Goal: Task Accomplishment & Management: Complete application form

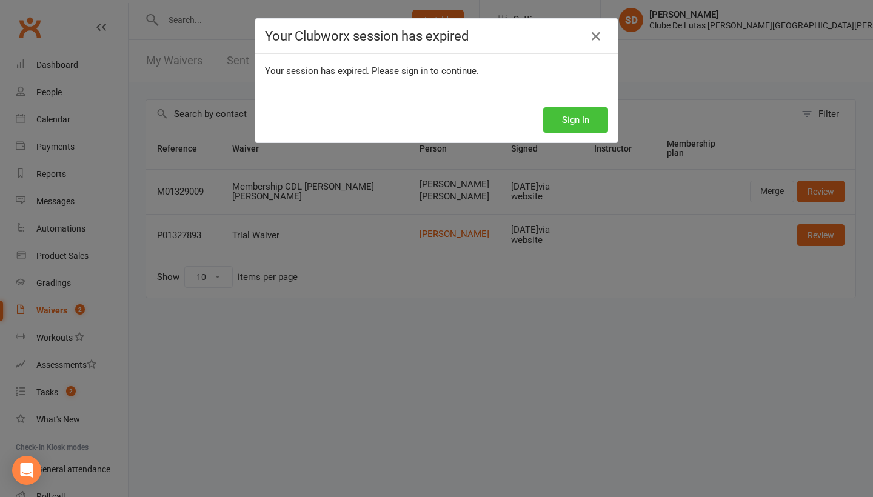
click at [575, 120] on button "Sign In" at bounding box center [575, 119] width 65 height 25
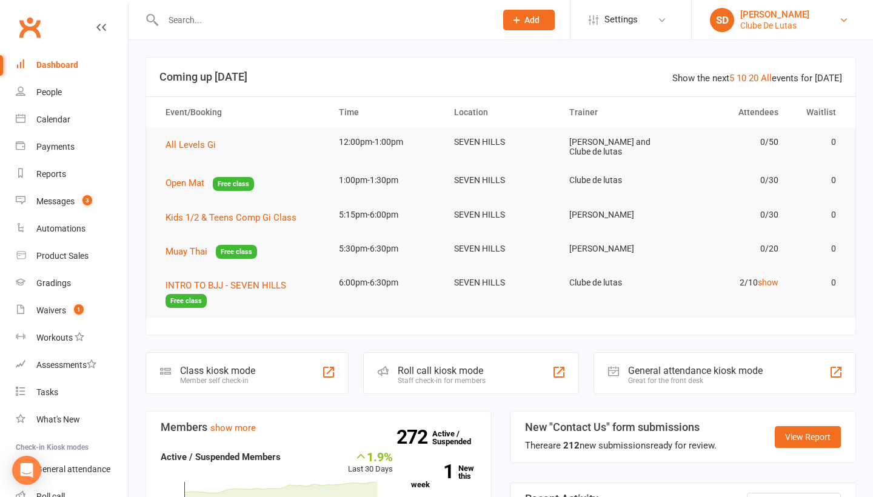
click at [786, 25] on div "Clube De Lutas" at bounding box center [774, 25] width 69 height 11
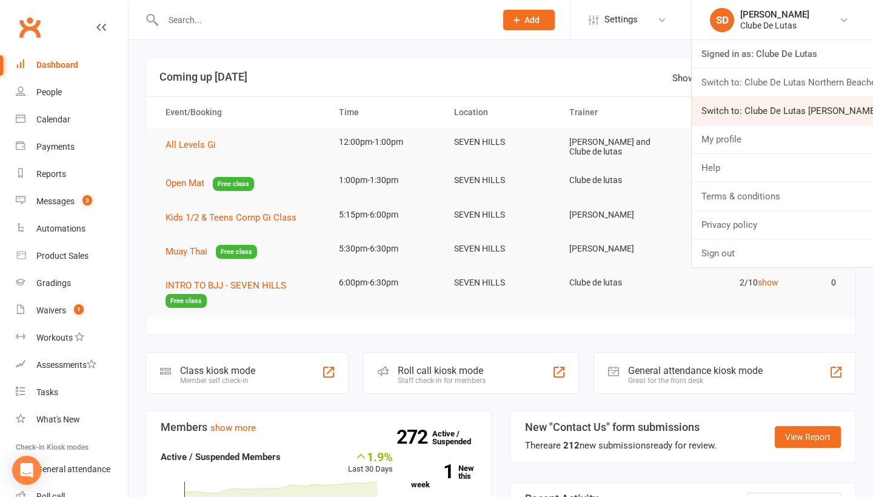
click at [757, 112] on link "Switch to: Clube De Lutas [PERSON_NAME] [PERSON_NAME]" at bounding box center [782, 111] width 181 height 28
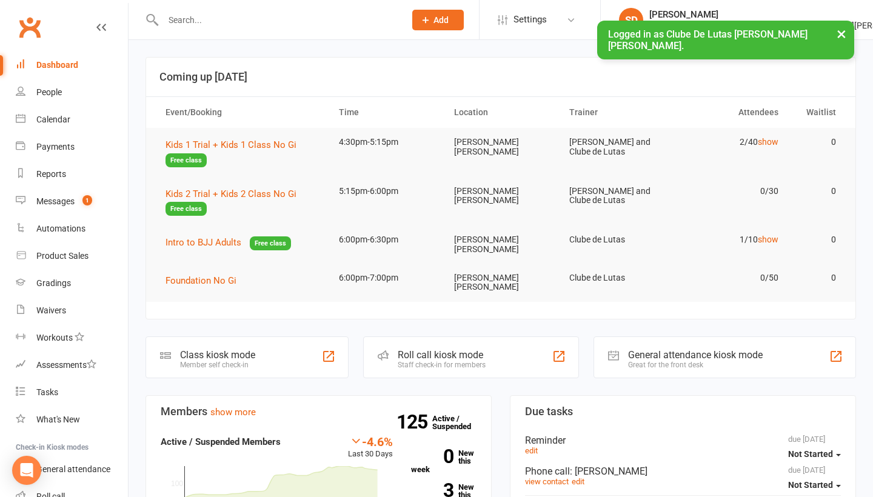
click at [279, 24] on input "text" at bounding box center [277, 20] width 237 height 17
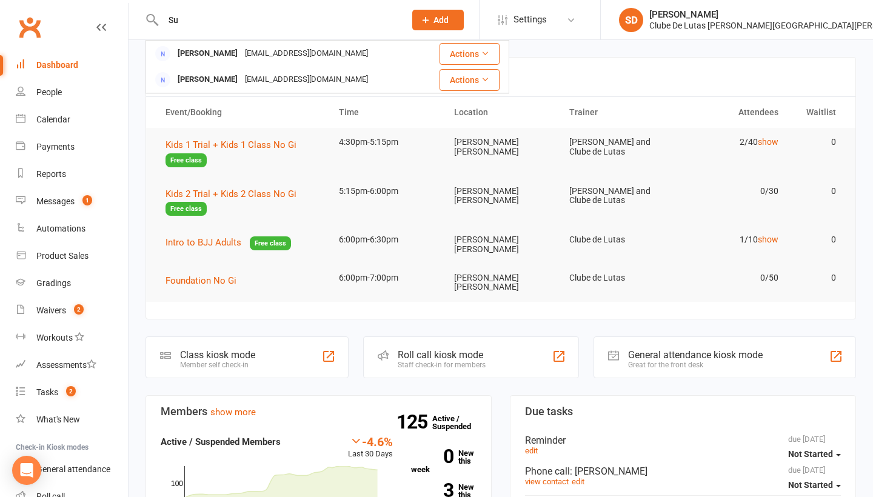
type input "S"
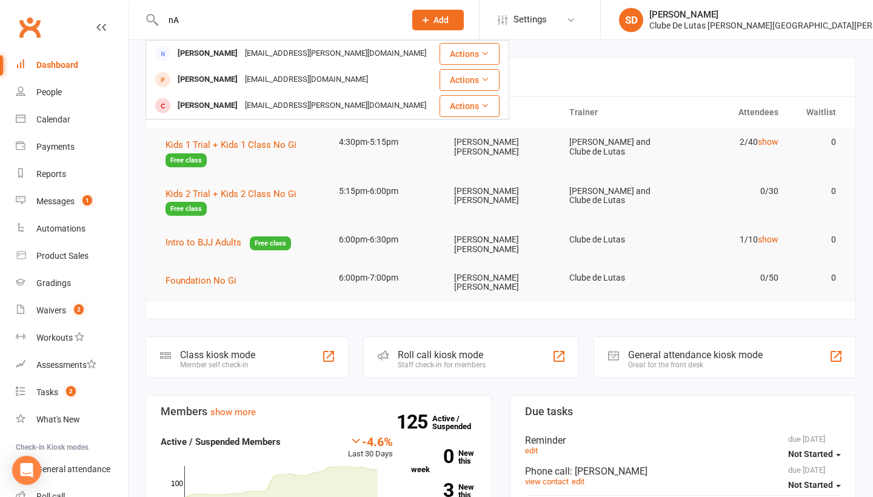
type input "n"
type input "Narges"
click at [829, 16] on div "[PERSON_NAME]" at bounding box center [784, 14] width 270 height 11
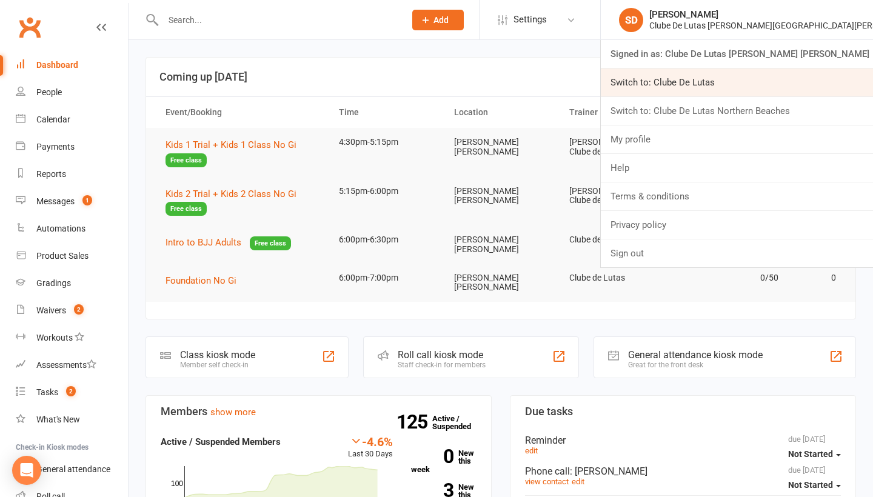
click at [785, 86] on link "Switch to: Clube De Lutas" at bounding box center [737, 82] width 272 height 28
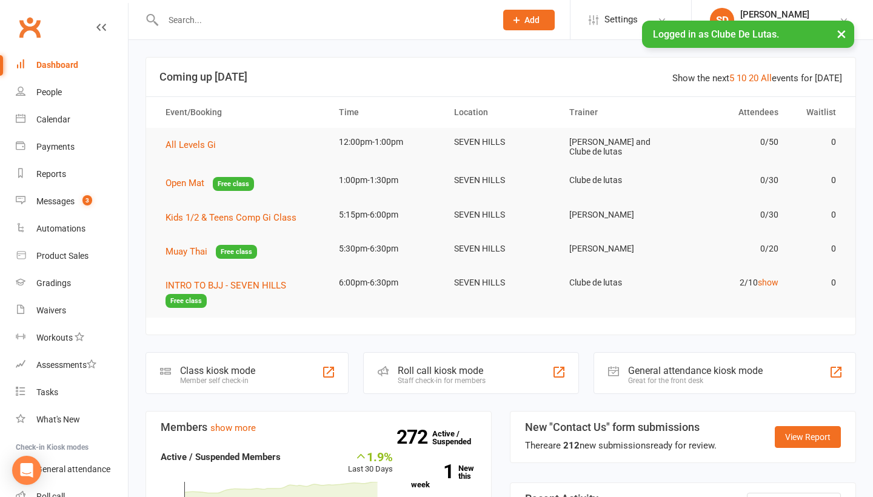
click at [316, 22] on input "text" at bounding box center [323, 20] width 328 height 17
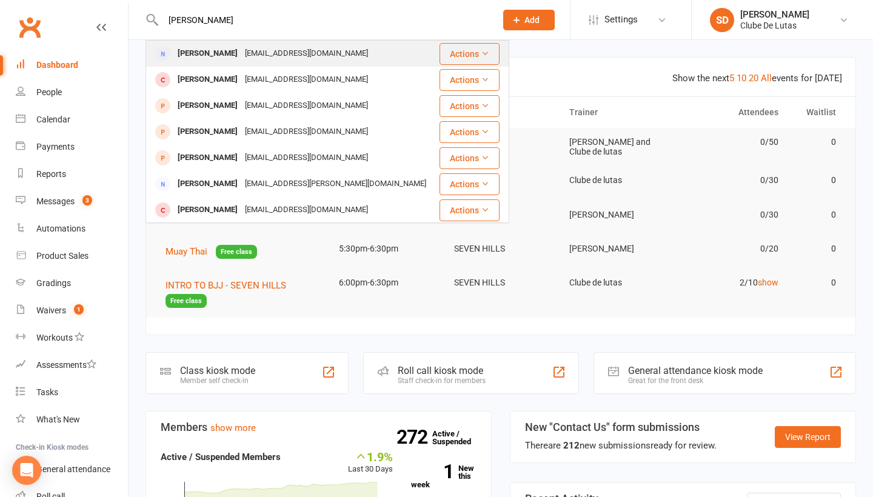
type input "Narges"
click at [283, 56] on div "[EMAIL_ADDRESS][DOMAIN_NAME]" at bounding box center [306, 54] width 130 height 18
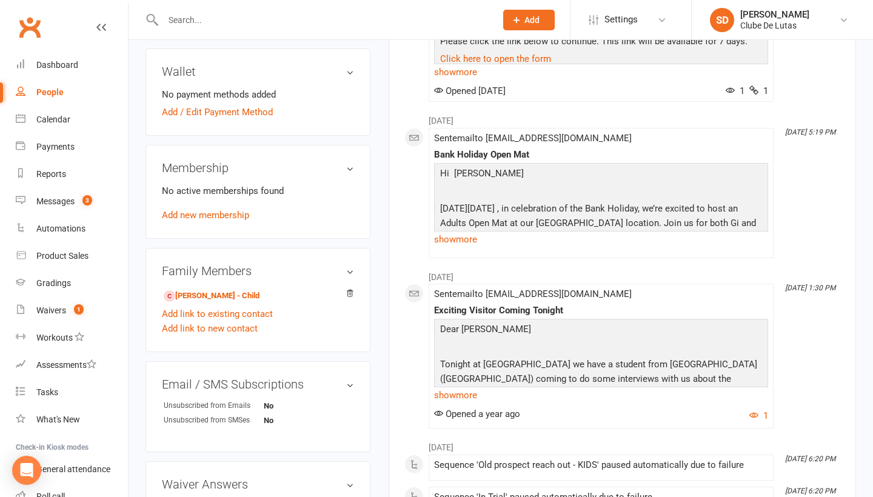
scroll to position [335, 0]
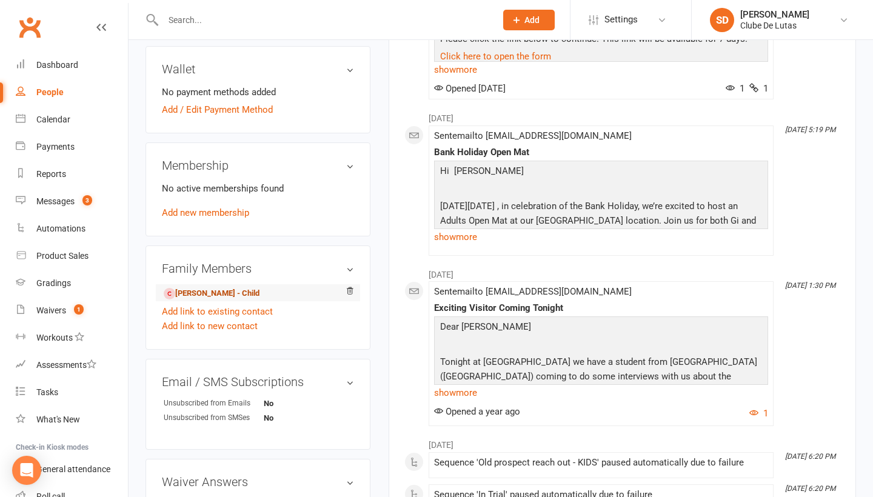
click at [234, 300] on link "Sufyaan Naziry - Child" at bounding box center [212, 293] width 96 height 13
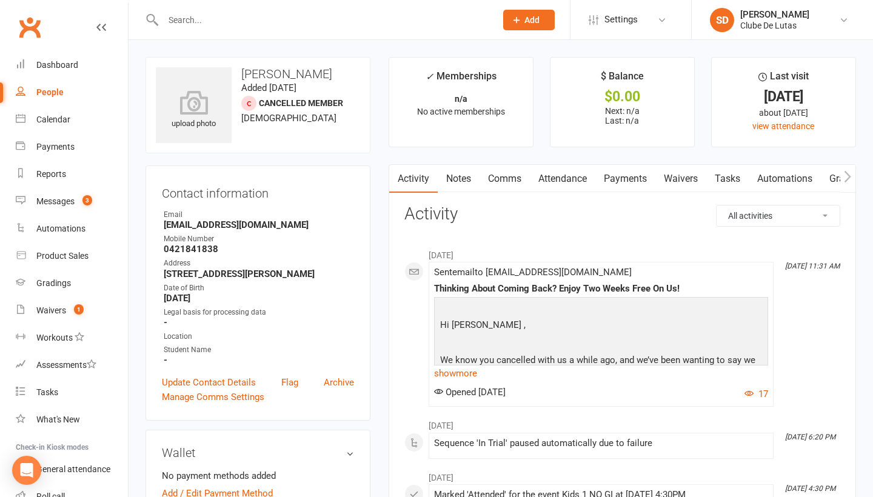
click at [570, 179] on link "Attendance" at bounding box center [562, 179] width 65 height 28
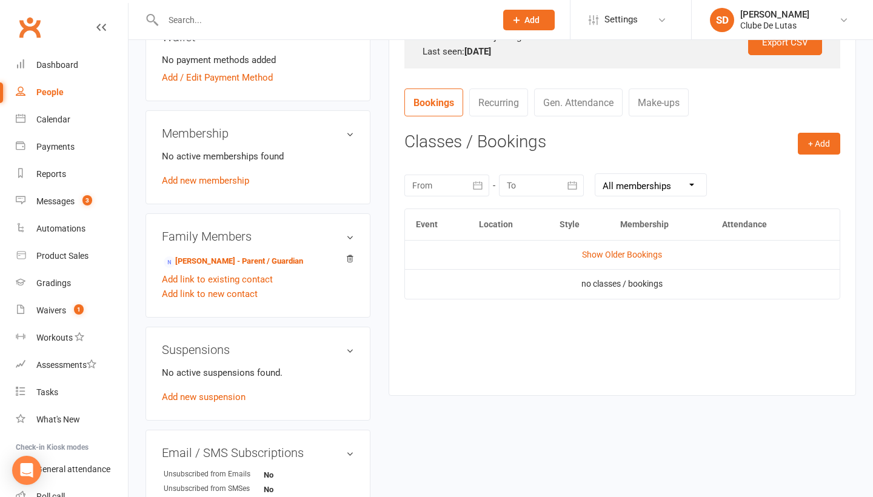
scroll to position [426, 0]
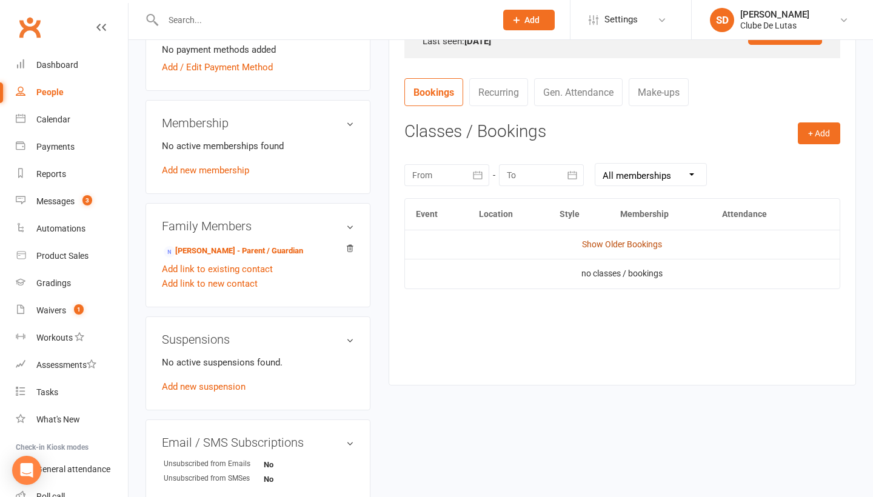
click at [604, 241] on link "Show Older Bookings" at bounding box center [622, 244] width 80 height 10
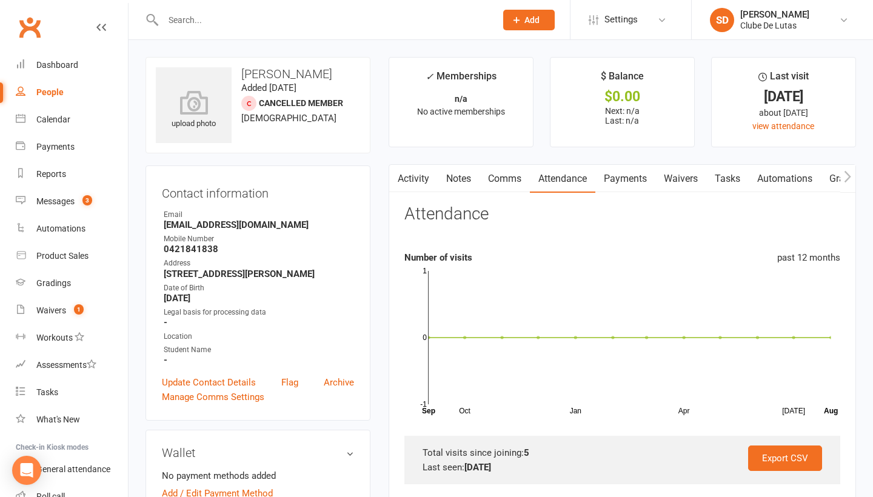
scroll to position [0, 0]
drag, startPoint x: 323, startPoint y: 70, endPoint x: 241, endPoint y: 71, distance: 81.8
click at [241, 71] on h3 "Sufyaan Naziry" at bounding box center [258, 73] width 204 height 13
copy h3 "Sufyaan Naziry"
drag, startPoint x: 276, startPoint y: 227, endPoint x: 146, endPoint y: 226, distance: 130.3
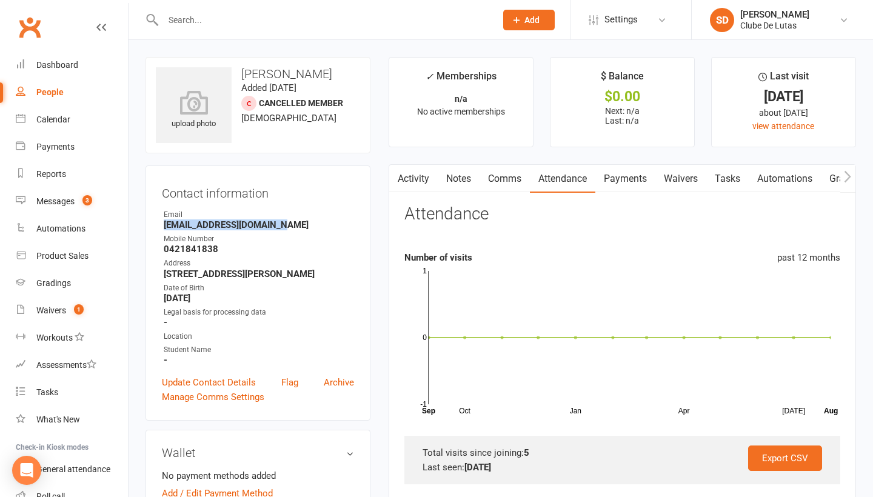
click at [146, 226] on div "Contact information Owner Email Narges_azizi@hotmail.com Mobile Number 04218418…" at bounding box center [257, 292] width 225 height 255
copy strong "Narges_azizi@hotmail.com"
drag, startPoint x: 219, startPoint y: 250, endPoint x: 152, endPoint y: 249, distance: 67.3
click at [152, 249] on div "Contact information Owner Email Narges_azizi@hotmail.com Mobile Number 04218418…" at bounding box center [257, 292] width 225 height 255
copy strong "0421841838"
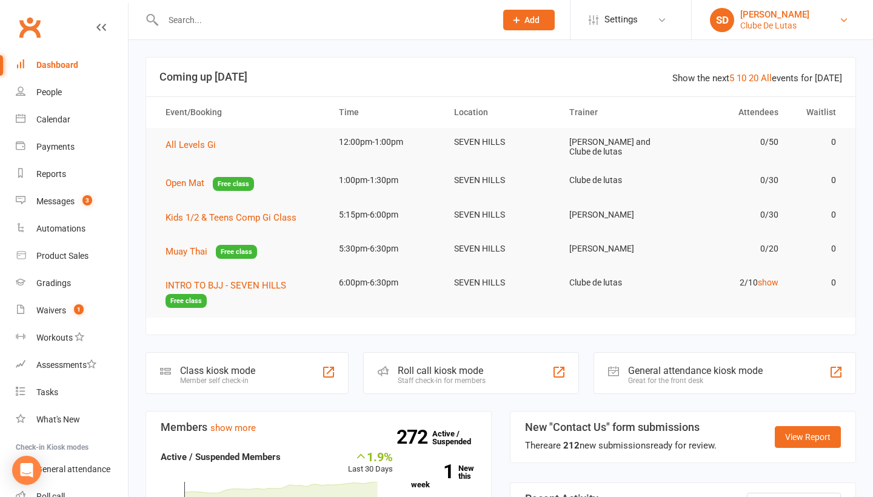
click at [801, 21] on link "SD [PERSON_NAME] Clube [PERSON_NAME]" at bounding box center [782, 20] width 145 height 24
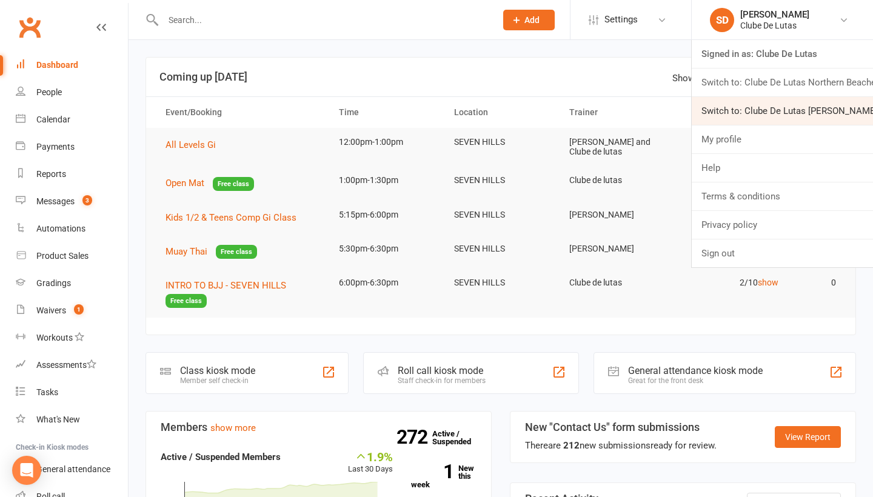
click at [810, 110] on link "Switch to: Clube De Lutas [PERSON_NAME] [PERSON_NAME]" at bounding box center [782, 111] width 181 height 28
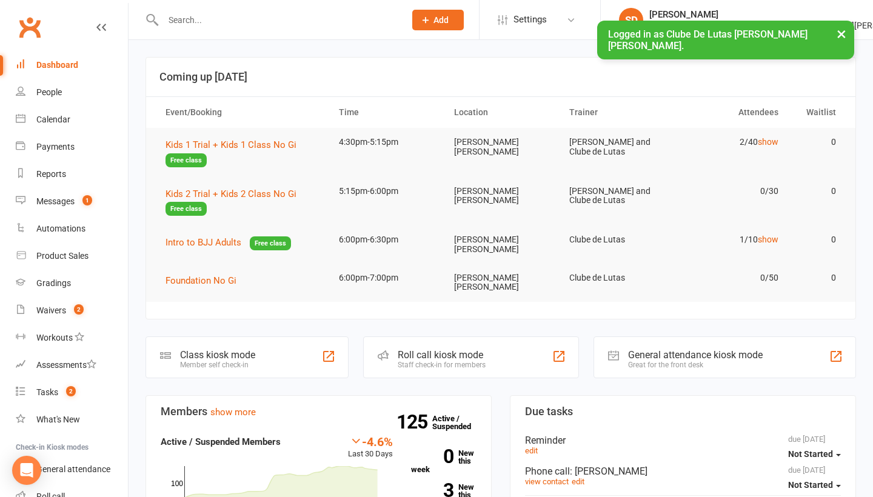
click at [449, 16] on span "Add" at bounding box center [440, 20] width 15 height 10
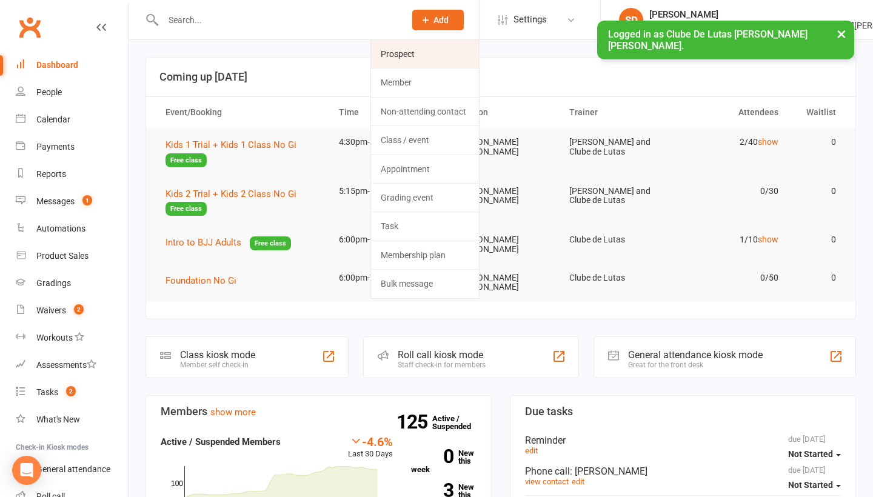
click at [479, 56] on link "Prospect" at bounding box center [425, 54] width 108 height 28
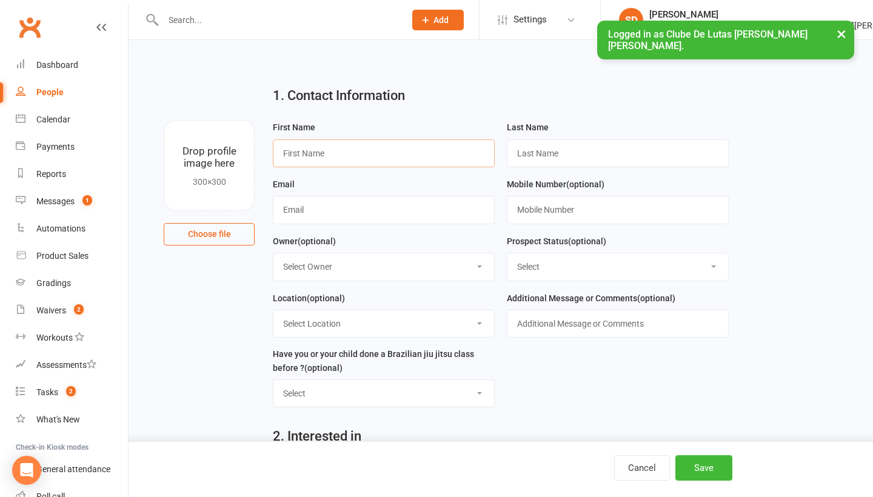
paste input "[PERSON_NAME]"
drag, startPoint x: 348, startPoint y: 153, endPoint x: 316, endPoint y: 153, distance: 31.5
click at [316, 153] on input "[PERSON_NAME]" at bounding box center [384, 153] width 222 height 28
click at [355, 153] on input "[PERSON_NAME]" at bounding box center [384, 153] width 222 height 28
drag, startPoint x: 355, startPoint y: 153, endPoint x: 327, endPoint y: 153, distance: 27.9
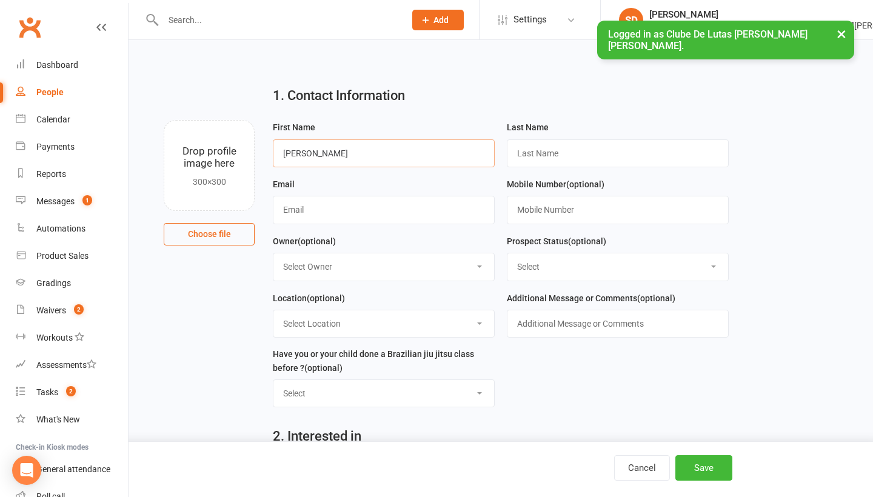
click at [327, 153] on input "[PERSON_NAME]" at bounding box center [384, 153] width 222 height 28
type input "[PERSON_NAME]"
paste input "Naziry"
type input "Naziry"
click at [359, 147] on input "Sufyaan Naziry" at bounding box center [384, 153] width 222 height 28
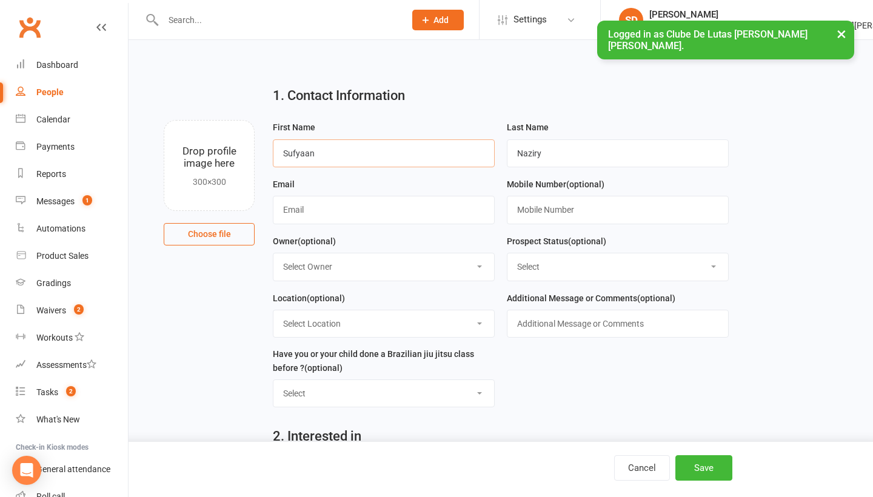
type input "Sufyaan"
paste input "Narges_azizi@hotmail.com"
type input "Narges_azizi@hotmail.com"
drag, startPoint x: 564, startPoint y: 215, endPoint x: 613, endPoint y: 148, distance: 82.8
paste input "0421841838"
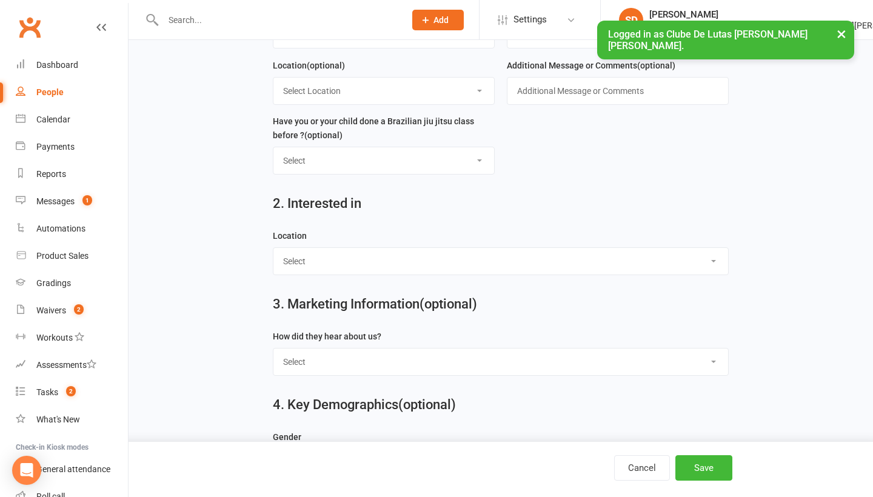
scroll to position [234, 0]
type input "0421841838"
click at [464, 267] on select "Select Seven Hills Rouse Hill" at bounding box center [500, 260] width 454 height 27
select select "Rouse Hill"
click at [718, 475] on button "Save" at bounding box center [703, 467] width 57 height 25
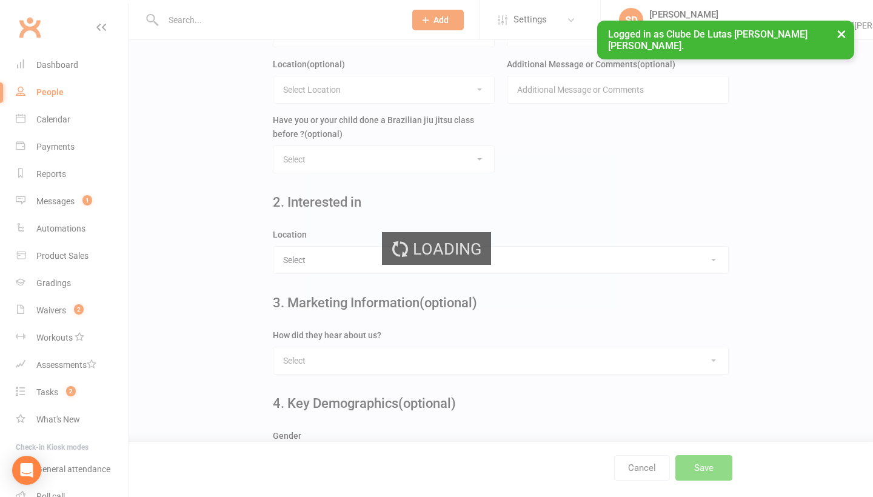
scroll to position [0, 0]
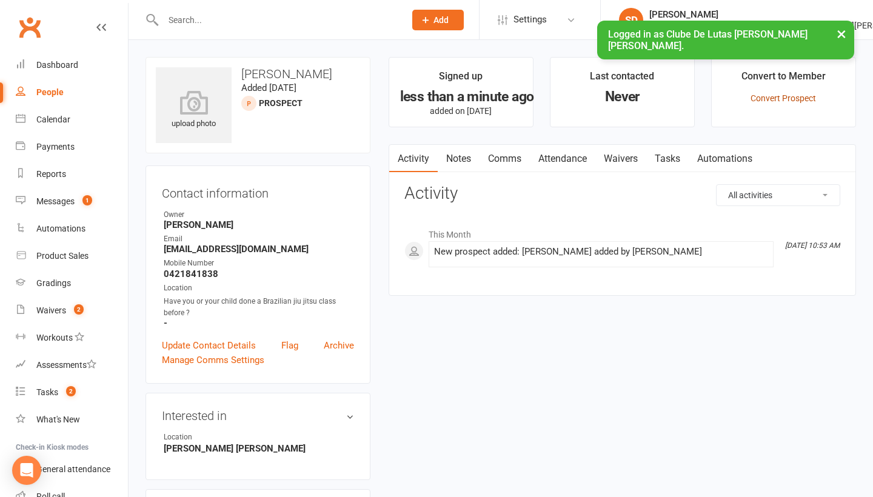
click at [801, 97] on link "Convert Prospect" at bounding box center [782, 98] width 65 height 10
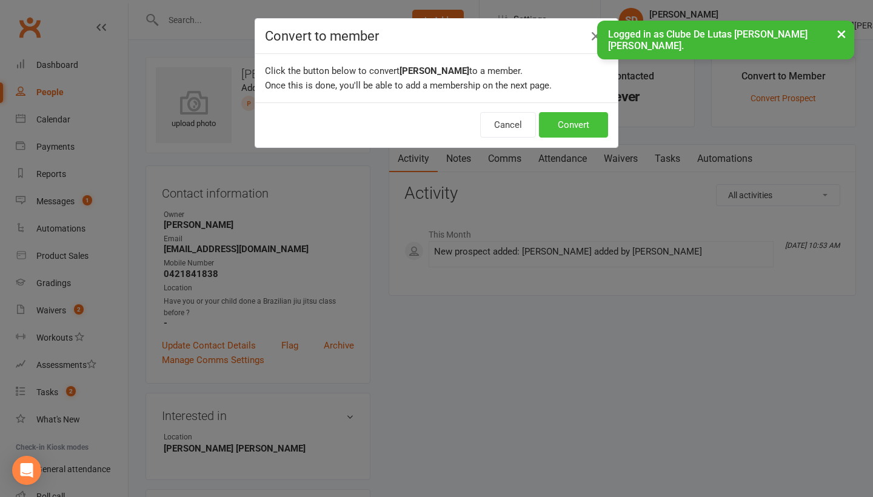
click at [574, 125] on button "Convert" at bounding box center [573, 124] width 69 height 25
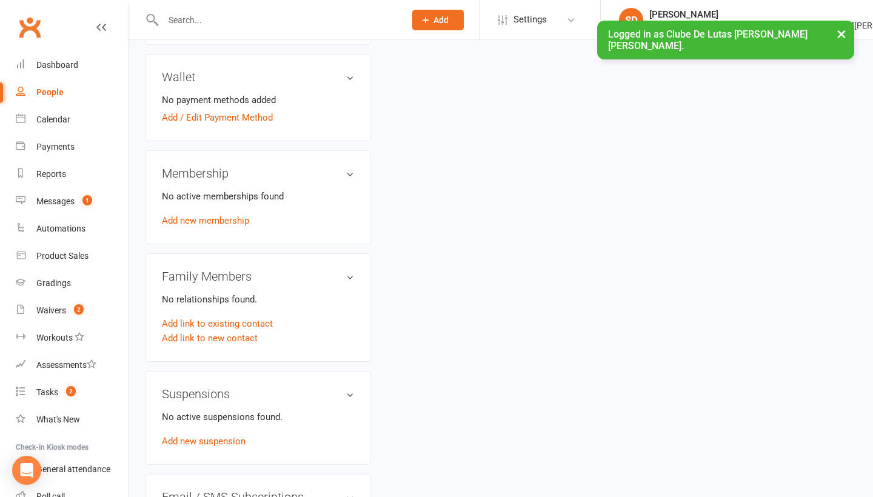
scroll to position [336, 0]
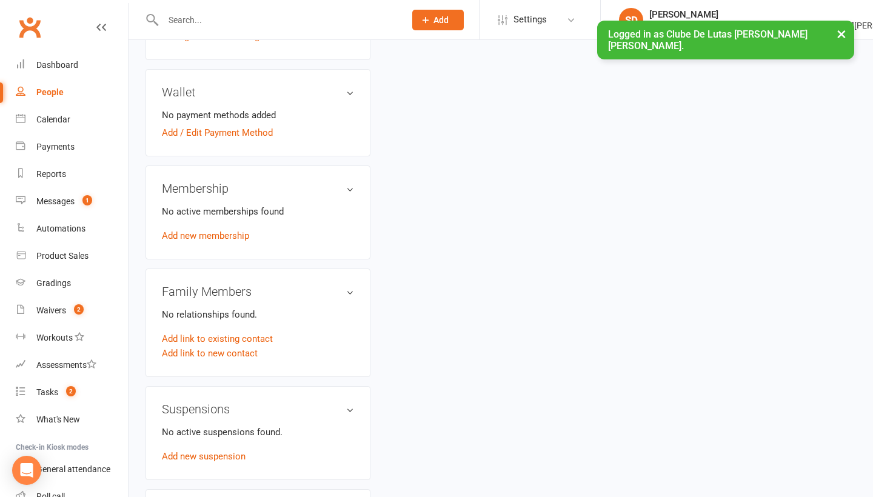
click at [222, 229] on div "No active memberships found Add new membership" at bounding box center [258, 223] width 192 height 39
click at [222, 231] on link "Add new membership" at bounding box center [205, 235] width 87 height 11
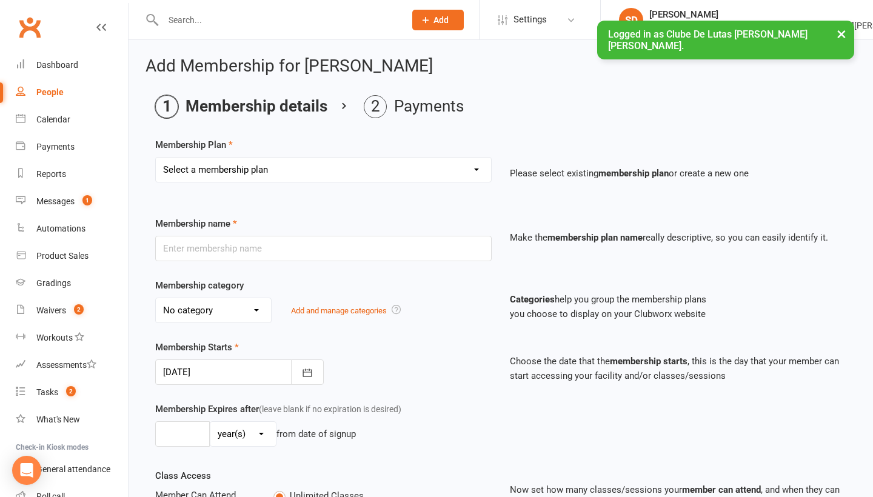
select select "25"
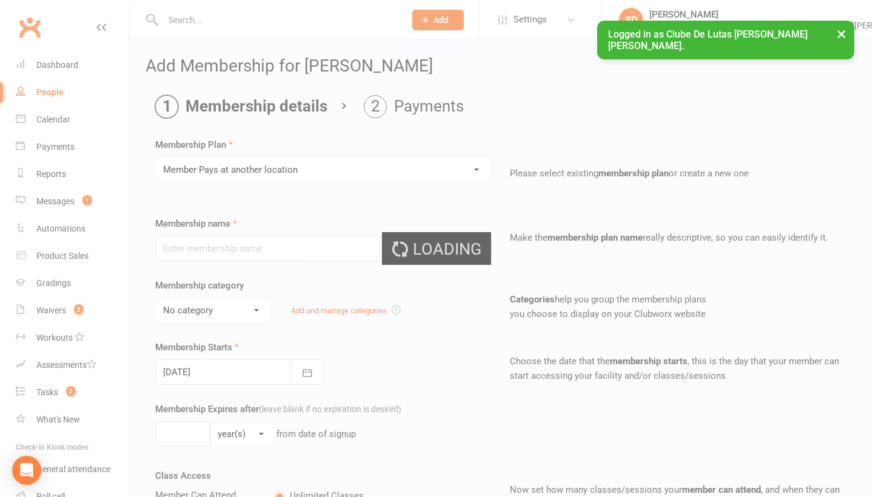
type input "Member Pays at another location"
select select "1"
type input "0"
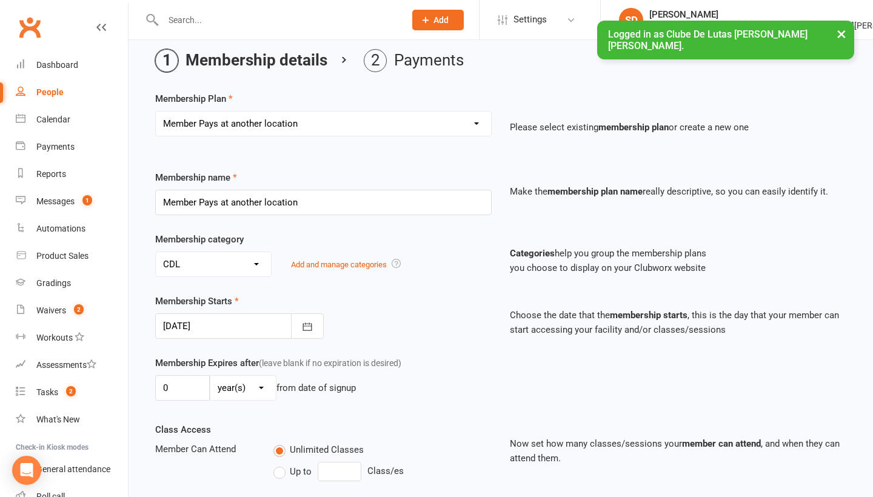
scroll to position [52, 0]
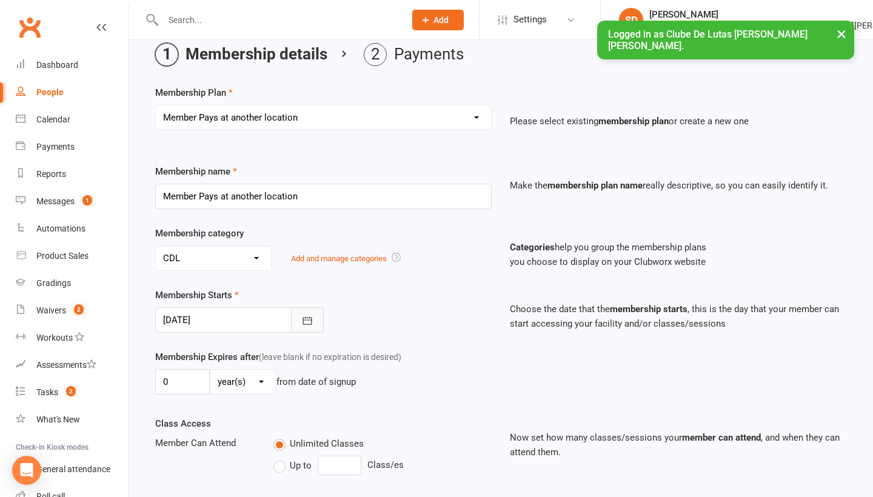
click at [306, 324] on icon "button" at bounding box center [307, 321] width 12 height 12
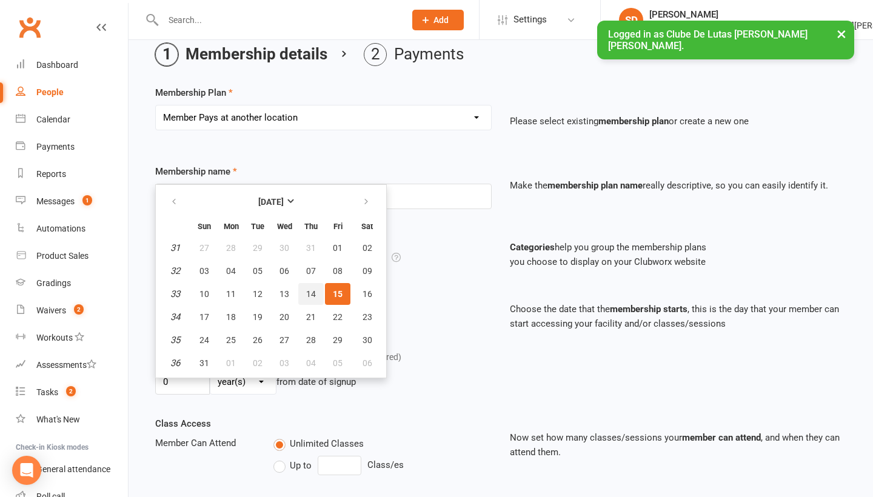
click at [307, 296] on span "14" at bounding box center [311, 294] width 10 height 10
type input "14 Aug 2025"
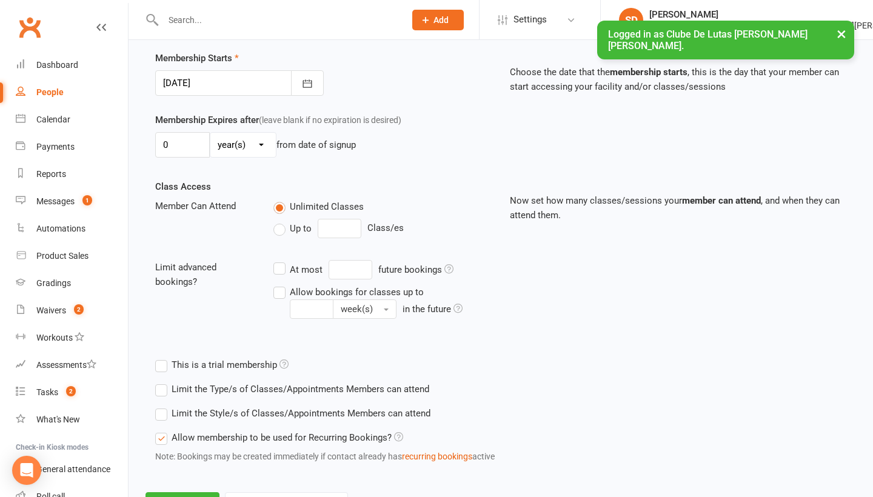
scroll to position [288, 0]
click at [198, 148] on input "0" at bounding box center [182, 145] width 55 height 25
type input "24"
click at [340, 227] on input "number" at bounding box center [340, 229] width 44 height 19
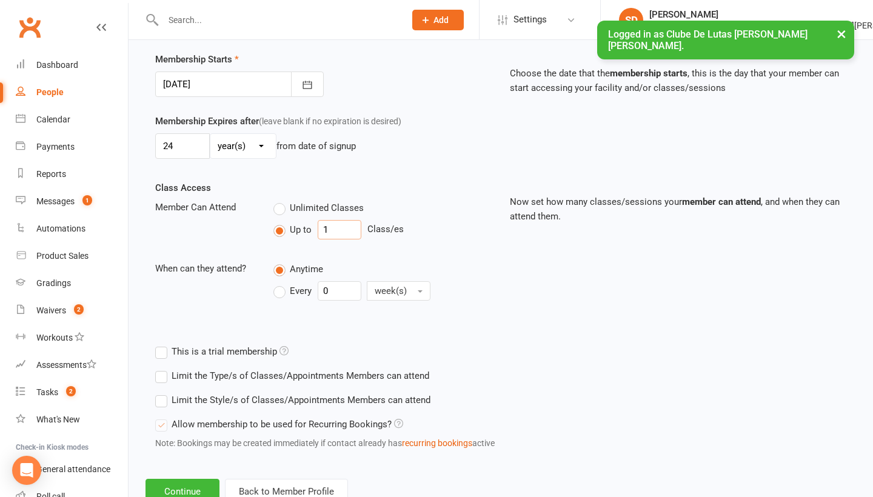
type input "1"
click at [486, 256] on div "Class Access Member Can Attend Unlimited Classes Up to 1 Class/es When can they…" at bounding box center [323, 252] width 355 height 142
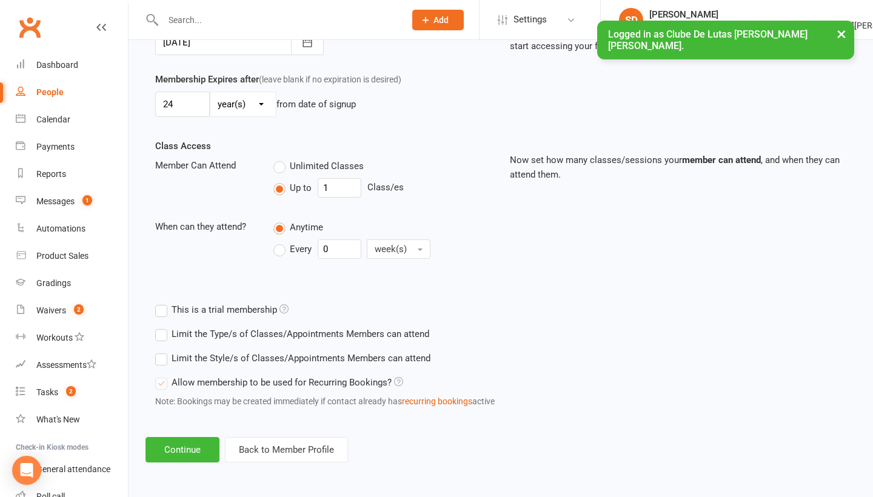
scroll to position [339, 0]
click at [185, 437] on button "Continue" at bounding box center [182, 449] width 74 height 25
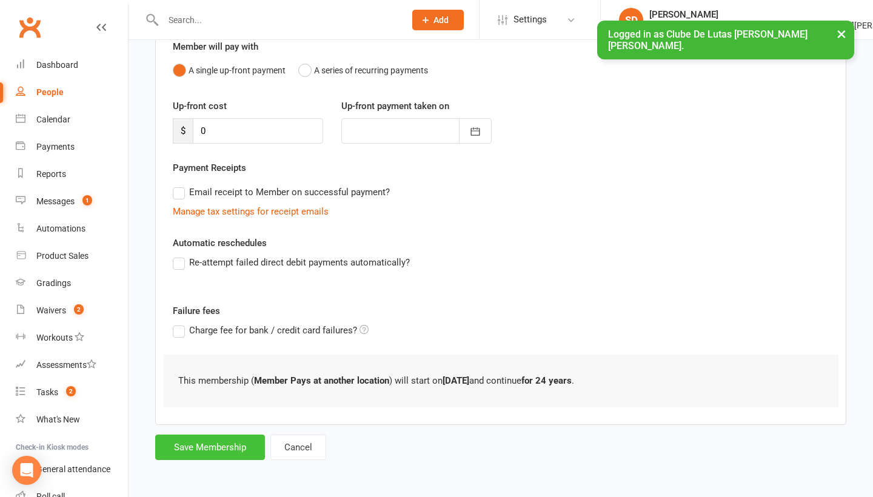
scroll to position [124, 0]
click at [192, 435] on button "Save Membership" at bounding box center [210, 447] width 110 height 25
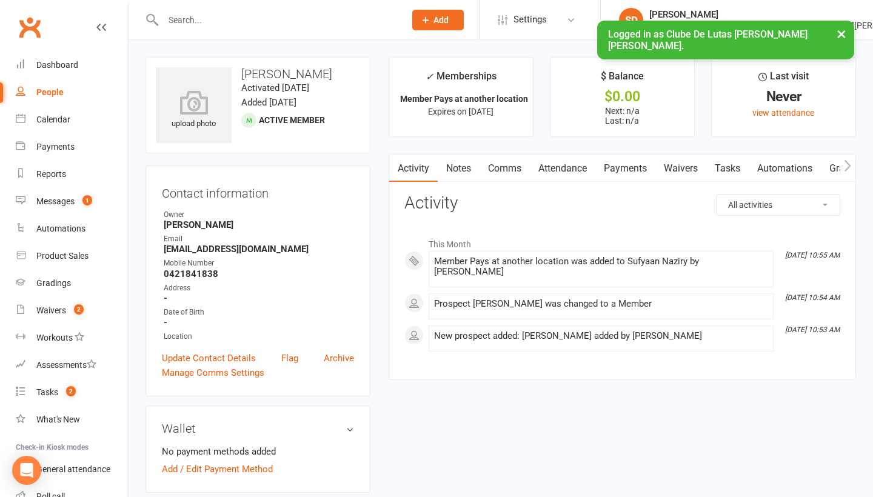
click at [843, 32] on button "×" at bounding box center [841, 34] width 22 height 26
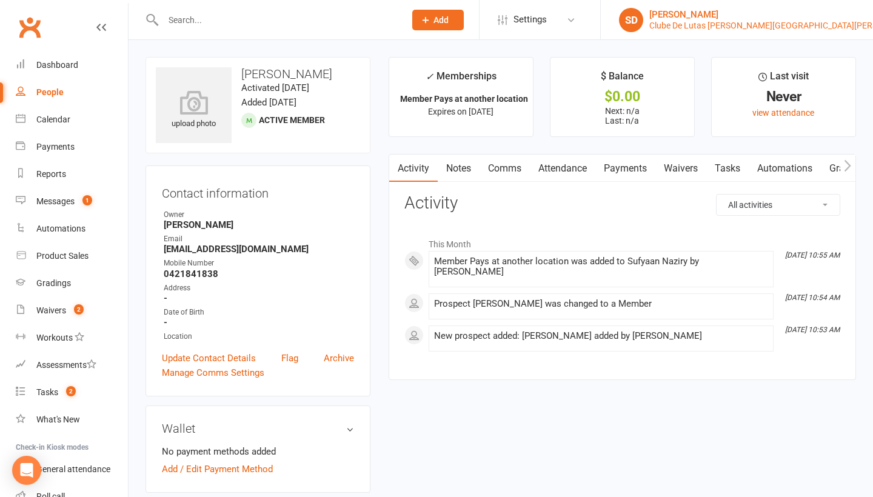
click at [818, 24] on div "Clube De Lutas Rouse Hill" at bounding box center [784, 25] width 270 height 11
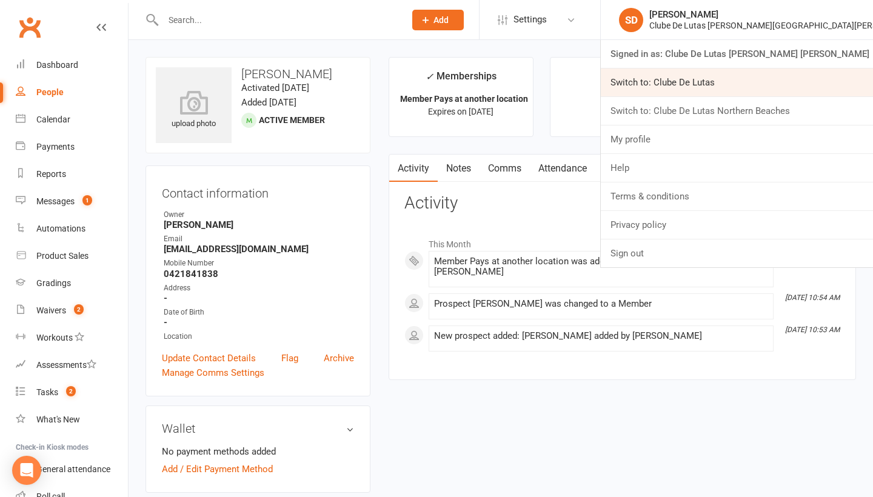
click at [780, 86] on link "Switch to: Clube De Lutas" at bounding box center [737, 82] width 272 height 28
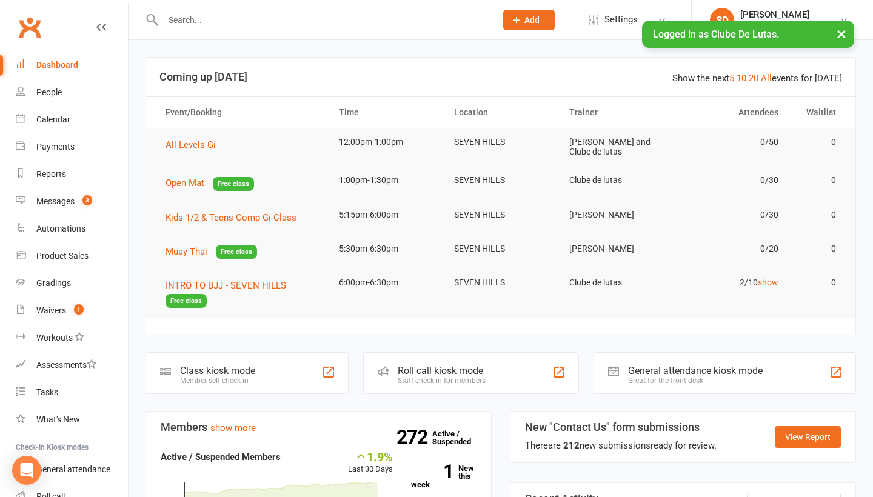
click at [261, 24] on input "text" at bounding box center [323, 20] width 328 height 17
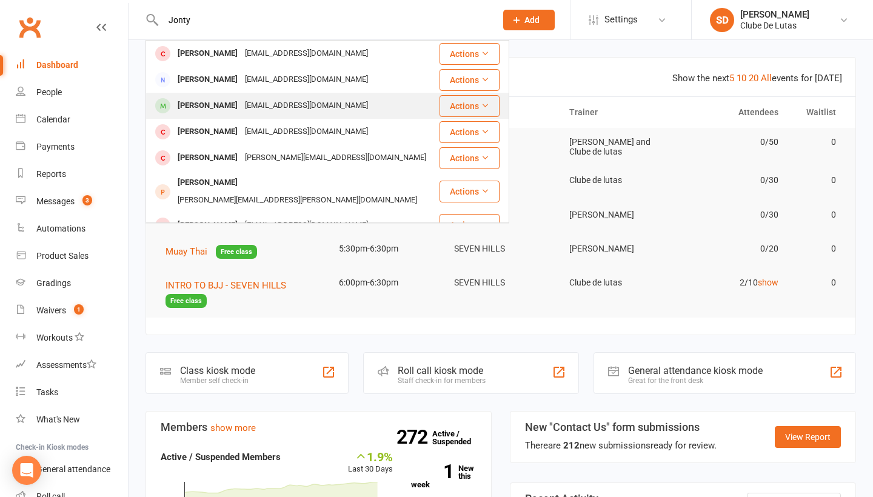
type input "Jonty"
click at [248, 105] on div "jontydeeb@yahoo.com.au" at bounding box center [306, 106] width 130 height 18
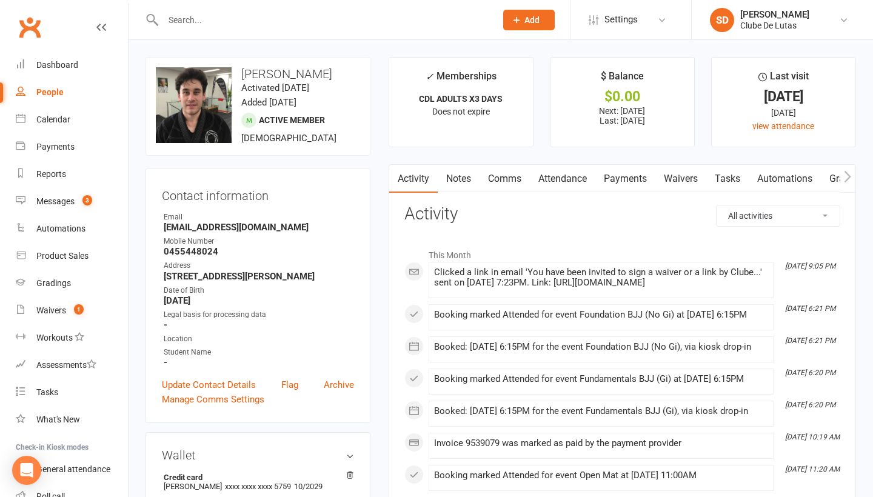
click at [677, 179] on link "Waivers" at bounding box center [680, 179] width 51 height 28
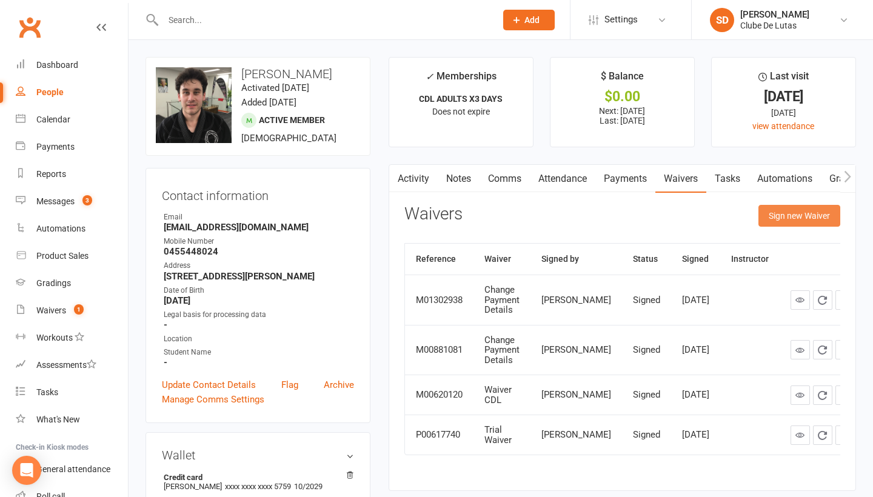
click at [777, 211] on button "Sign new Waiver" at bounding box center [799, 216] width 82 height 22
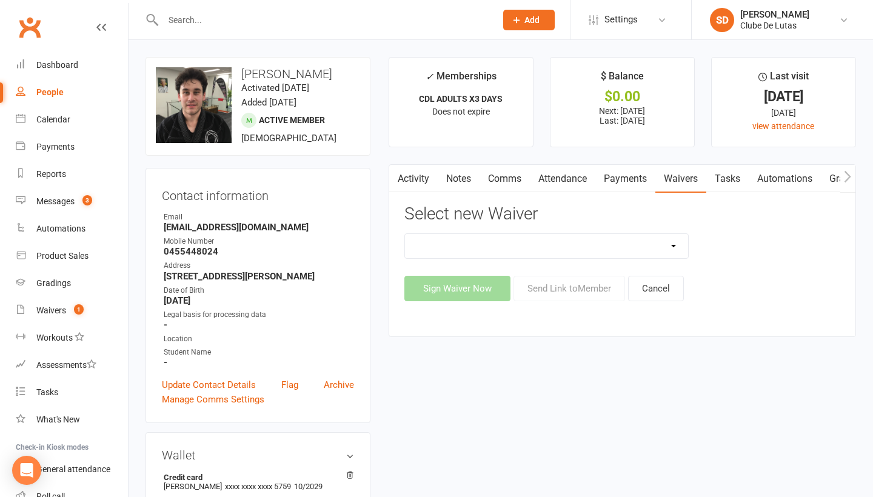
select select "7489"
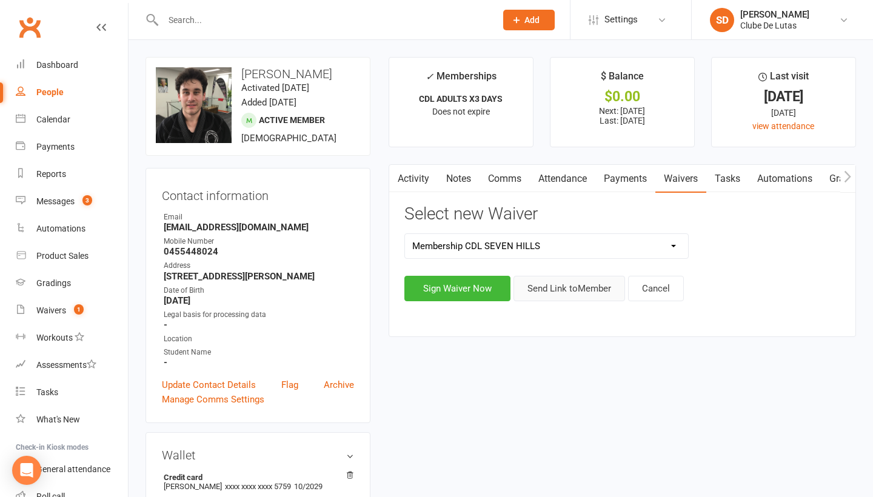
click at [521, 289] on button "Send Link to Member" at bounding box center [569, 288] width 112 height 25
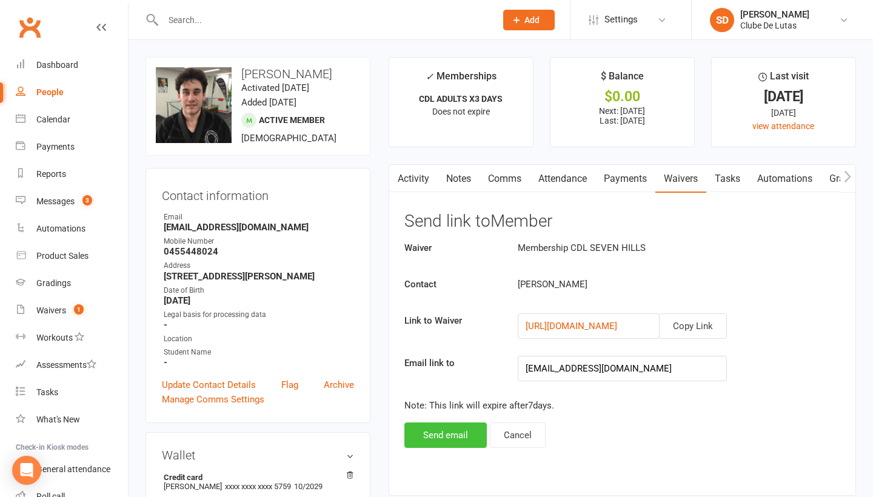
click at [454, 435] on button "Send email" at bounding box center [445, 435] width 82 height 25
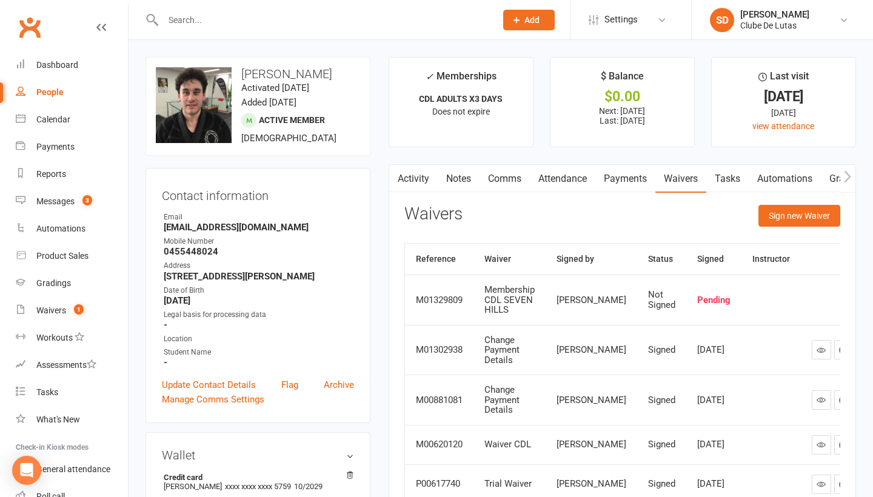
click at [233, 22] on input "text" at bounding box center [323, 20] width 328 height 17
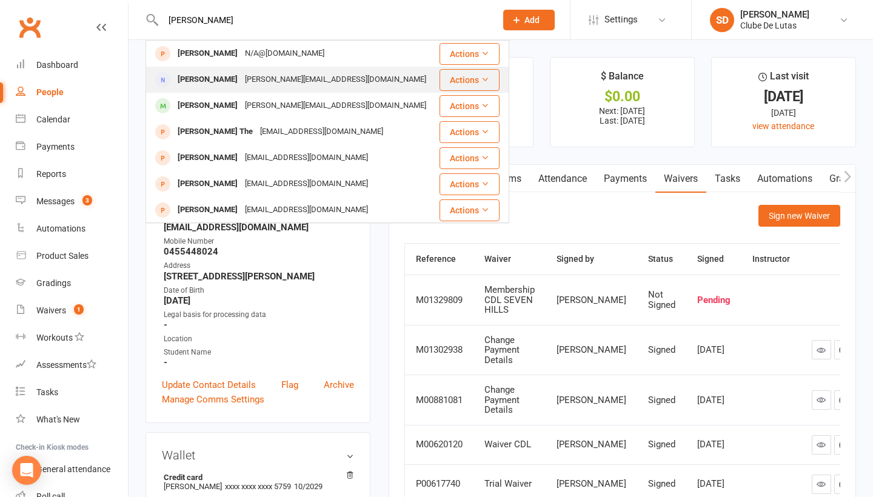
type input "Selina"
click at [249, 84] on div "selina.patu@gmail.com" at bounding box center [335, 80] width 189 height 18
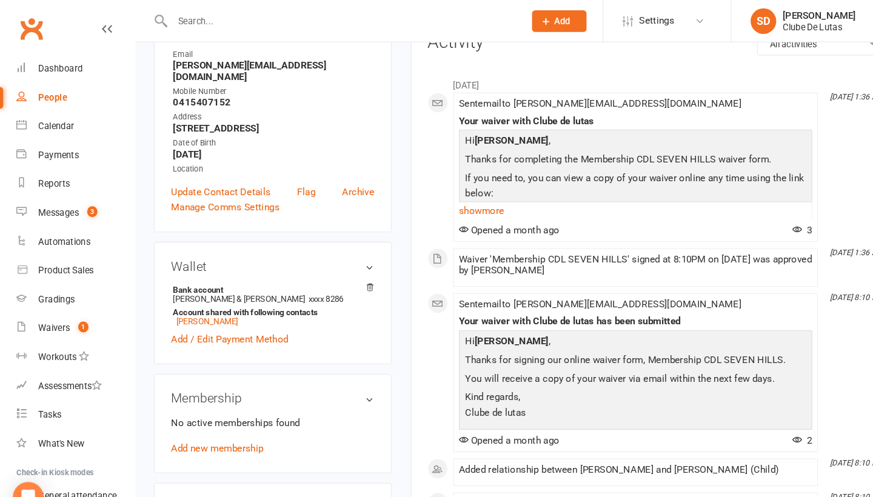
scroll to position [63, 0]
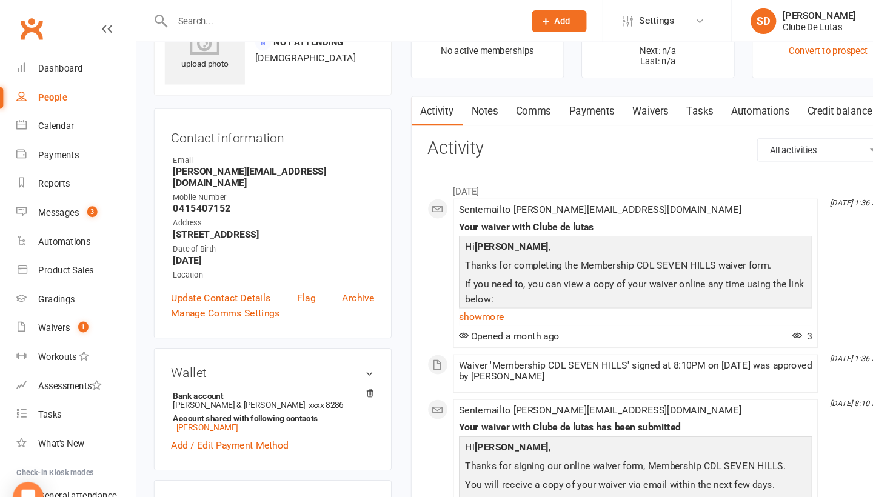
click at [573, 105] on link "Payments" at bounding box center [560, 106] width 60 height 28
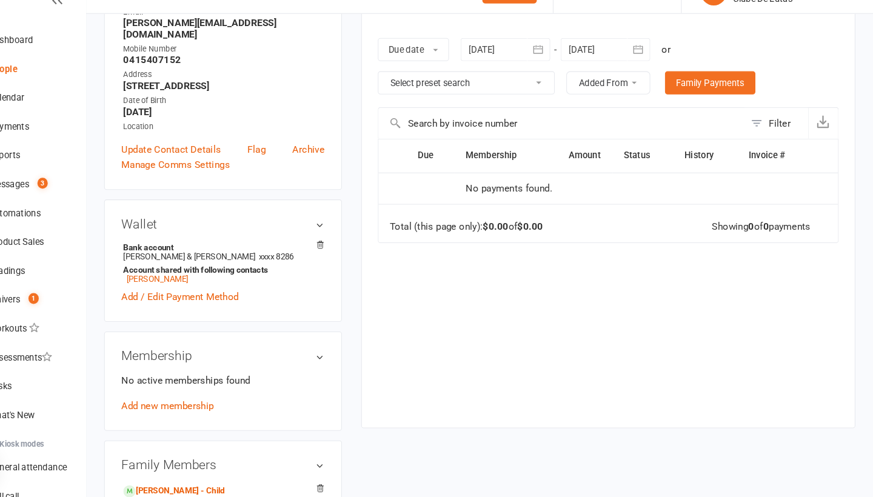
scroll to position [285, 0]
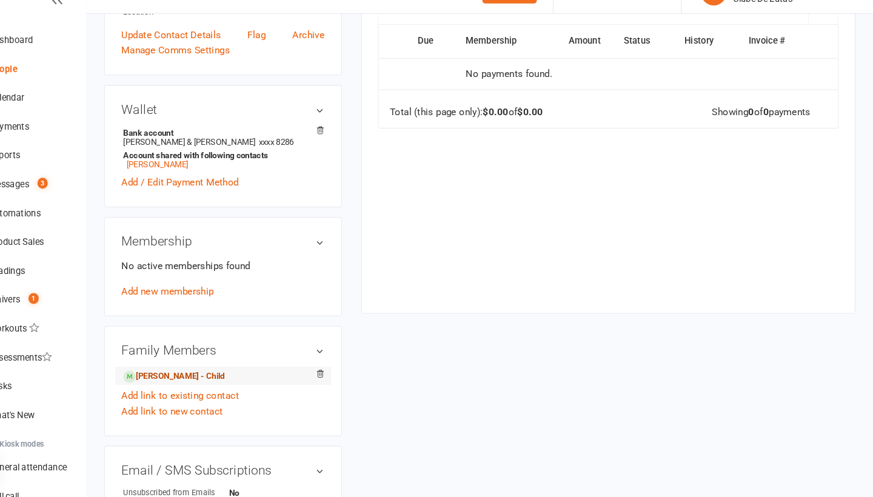
click at [178, 377] on link "Milani Matapuku - Child" at bounding box center [212, 383] width 96 height 13
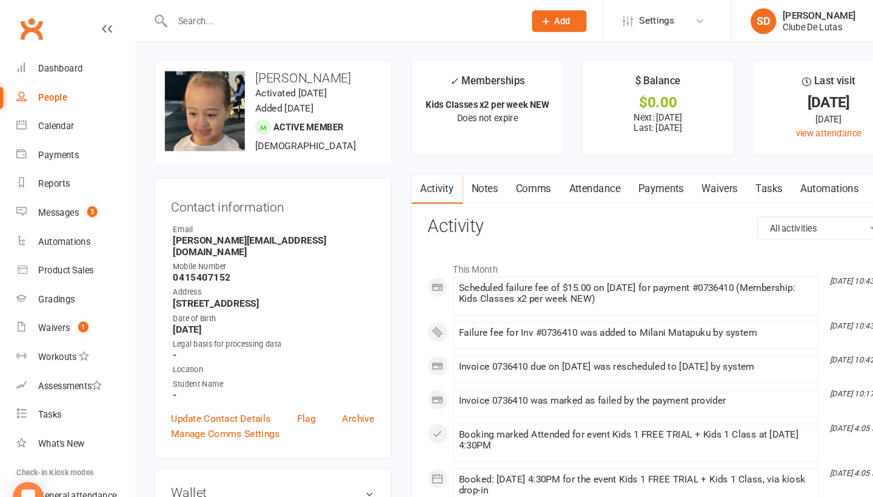
click at [632, 177] on link "Payments" at bounding box center [625, 179] width 60 height 28
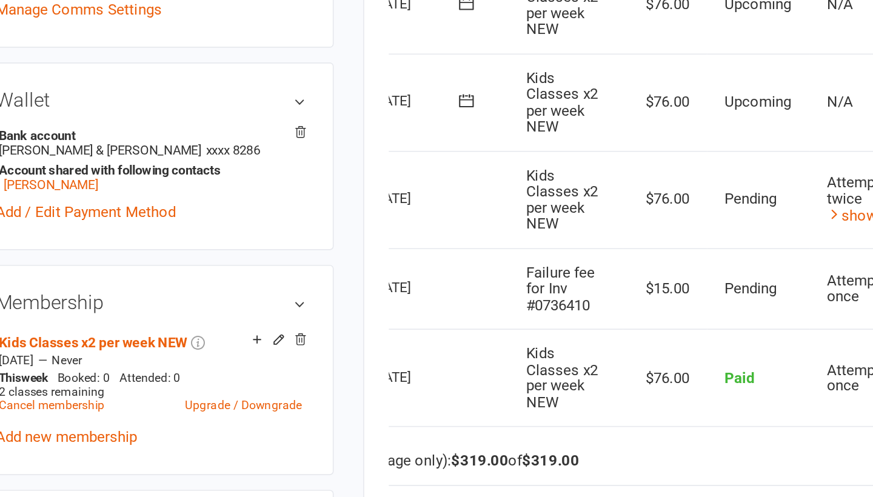
scroll to position [0, 62]
click at [675, 318] on link "show history" at bounding box center [705, 323] width 61 height 11
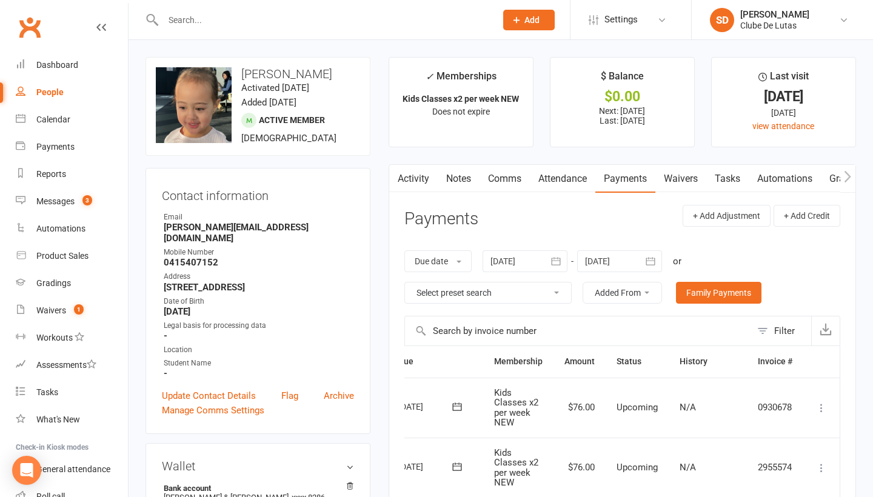
scroll to position [0, 0]
click at [773, 11] on div "[PERSON_NAME]" at bounding box center [774, 14] width 69 height 11
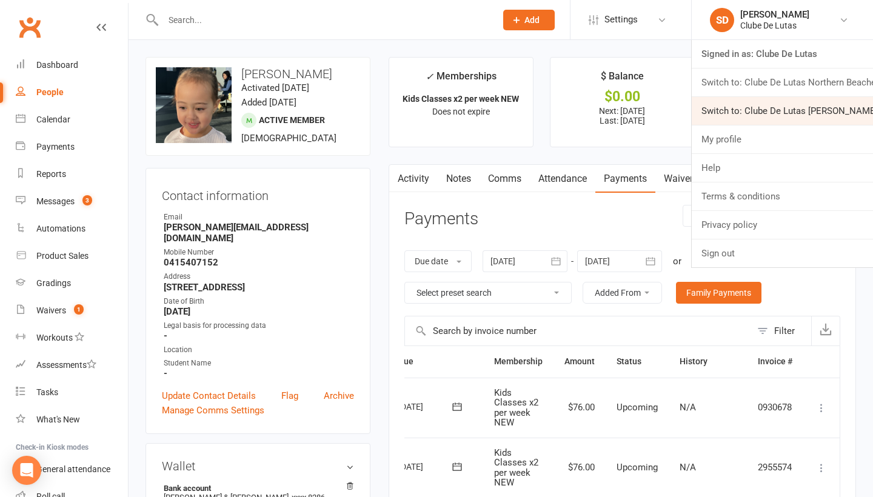
click at [781, 104] on link "Switch to: Clube De Lutas Rouse Hill" at bounding box center [782, 111] width 181 height 28
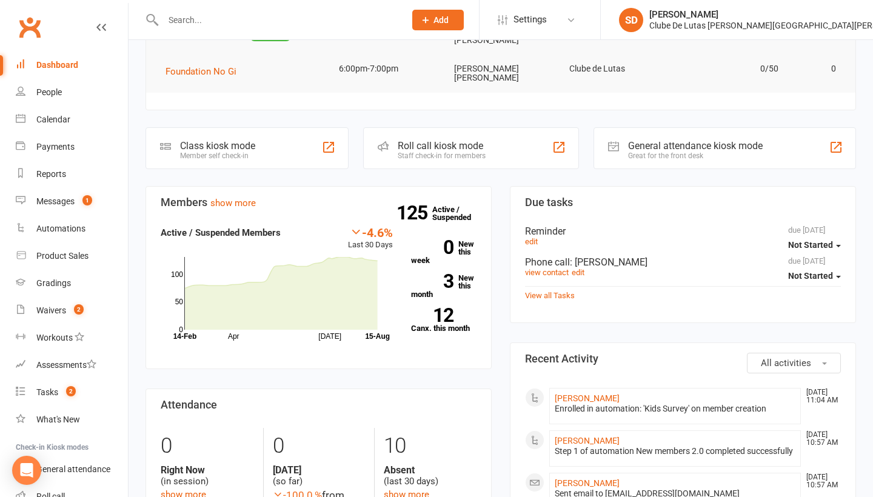
scroll to position [221, 0]
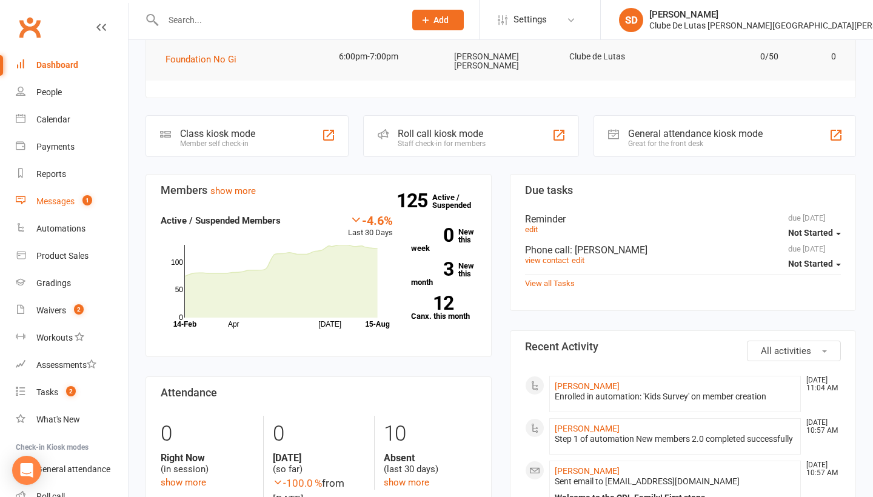
click at [59, 199] on div "Messages" at bounding box center [55, 201] width 38 height 10
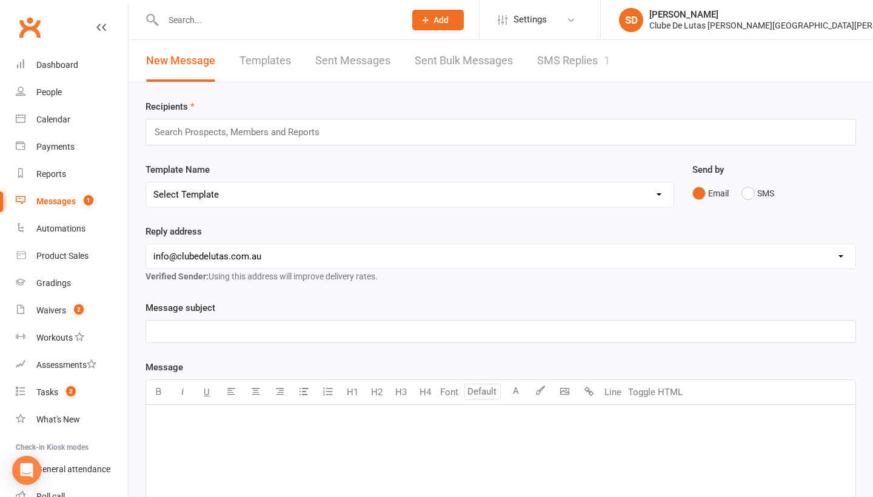
click at [267, 21] on input "text" at bounding box center [277, 20] width 237 height 17
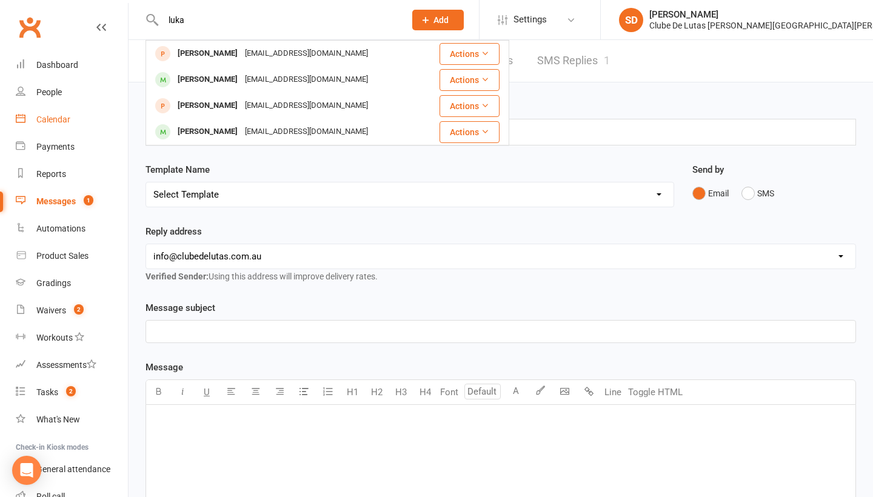
type input "luka"
click at [70, 117] on div "Calendar" at bounding box center [53, 120] width 34 height 10
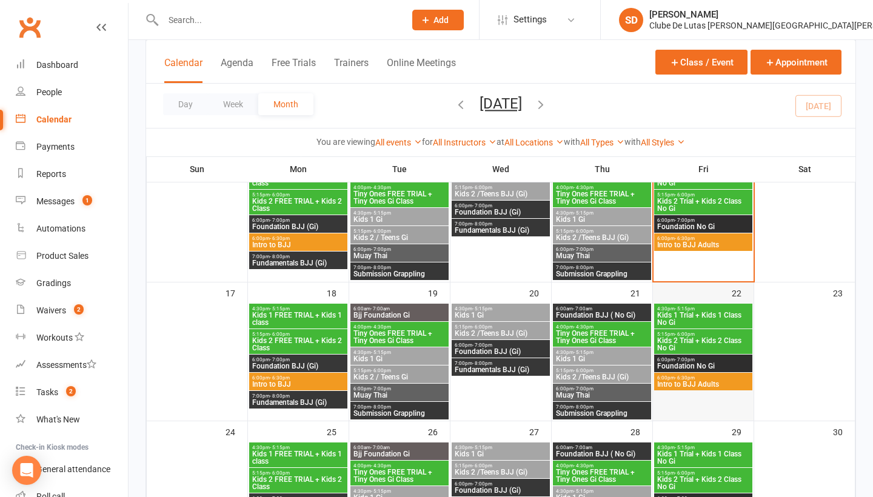
scroll to position [363, 0]
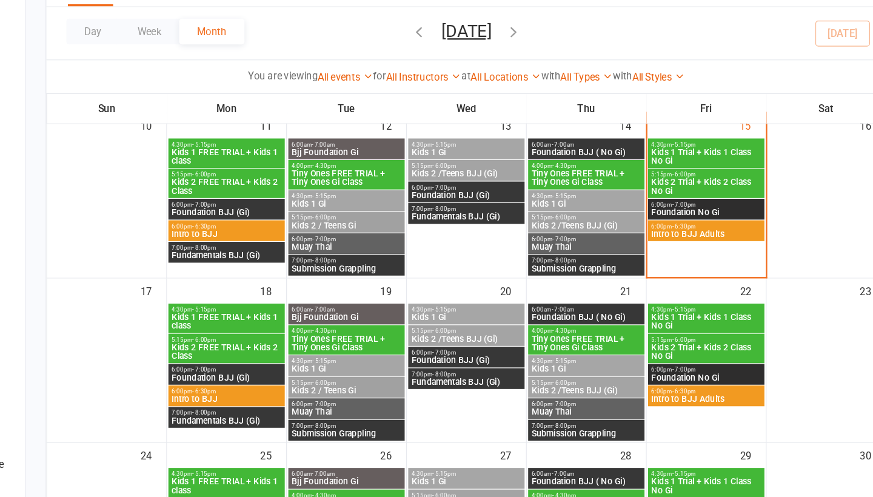
click at [555, 221] on span "Tiny Ones FREE TRIAL + Tiny Ones Gi Class" at bounding box center [601, 228] width 93 height 15
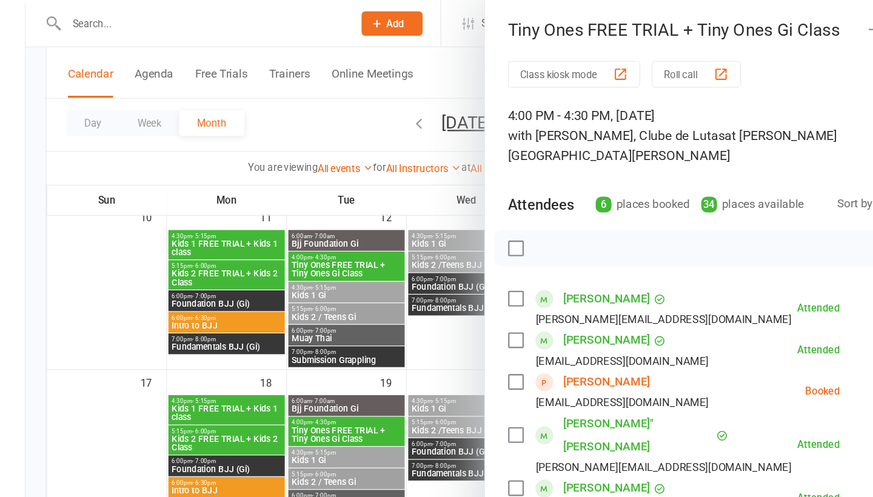
click at [301, 22] on div at bounding box center [501, 248] width 744 height 497
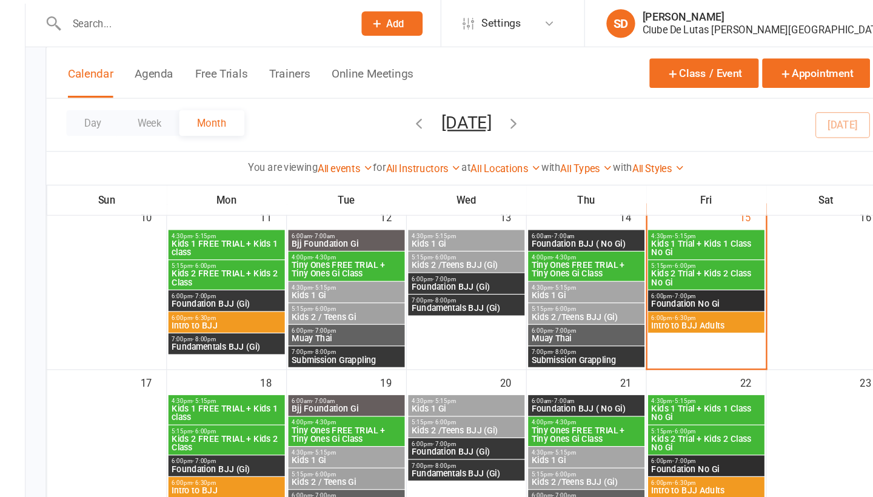
click at [159, 22] on input "text" at bounding box center [277, 20] width 237 height 17
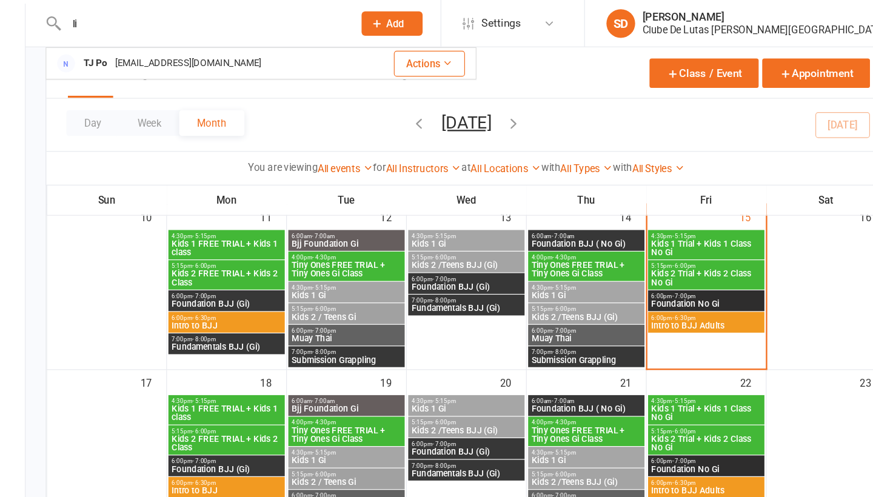
type input "l"
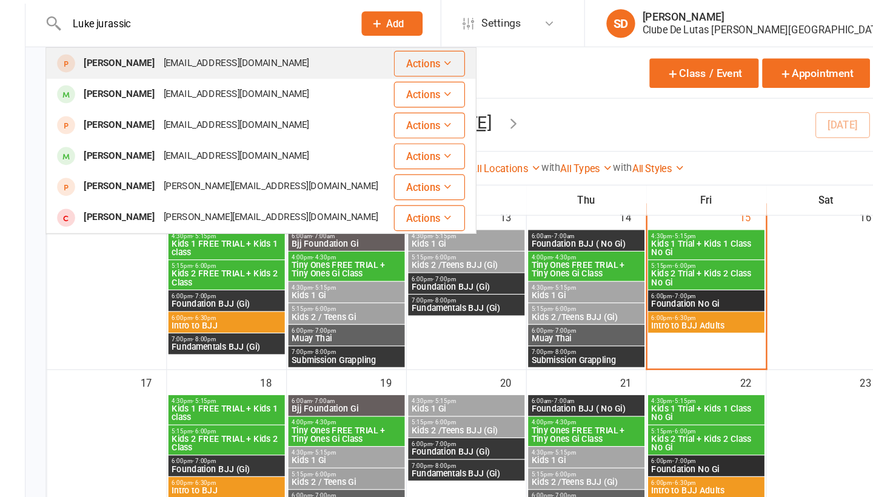
type input "Luke jurassic"
click at [241, 46] on div "[EMAIL_ADDRESS][DOMAIN_NAME]" at bounding box center [306, 54] width 130 height 18
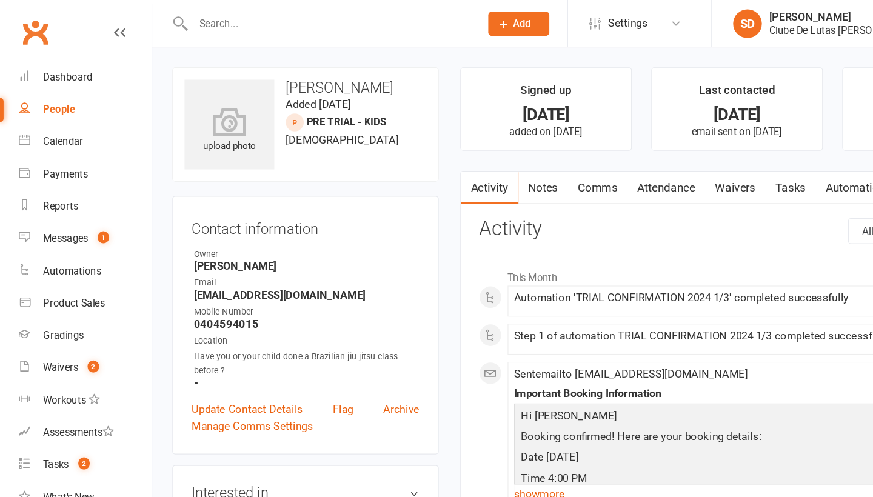
click at [553, 158] on link "Attendance" at bounding box center [562, 159] width 65 height 28
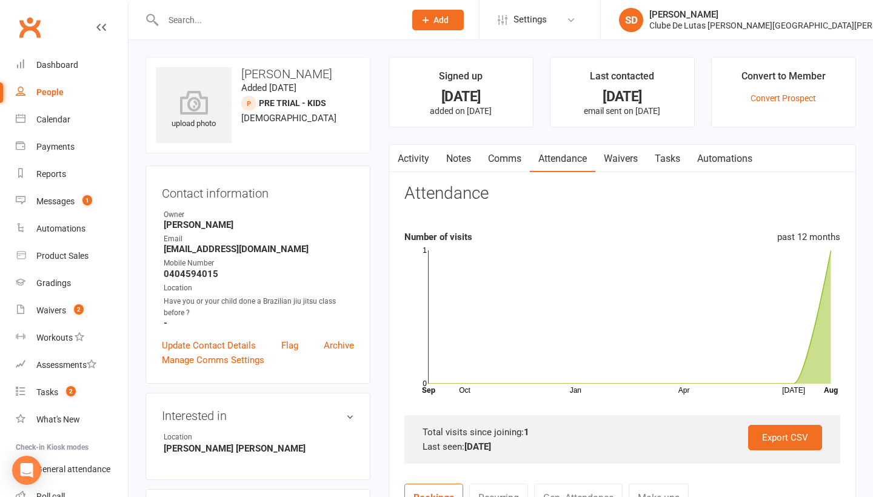
click at [568, 162] on link "Attendance" at bounding box center [562, 159] width 65 height 28
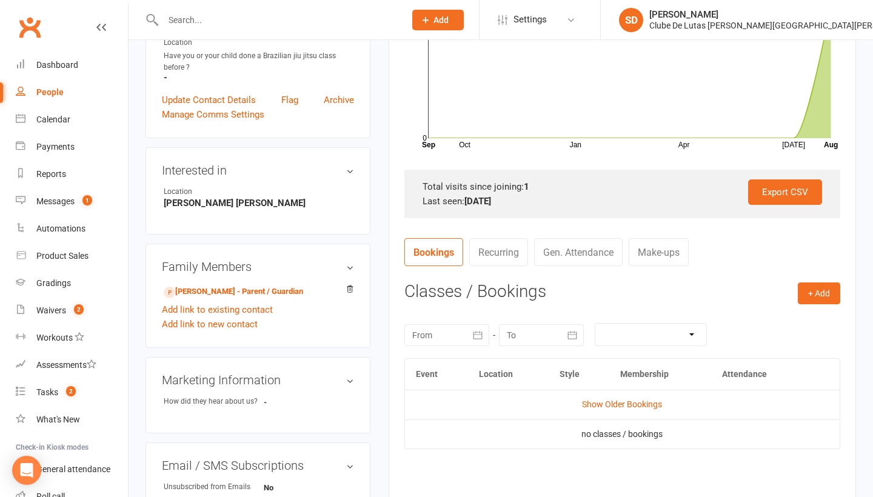
scroll to position [249, 0]
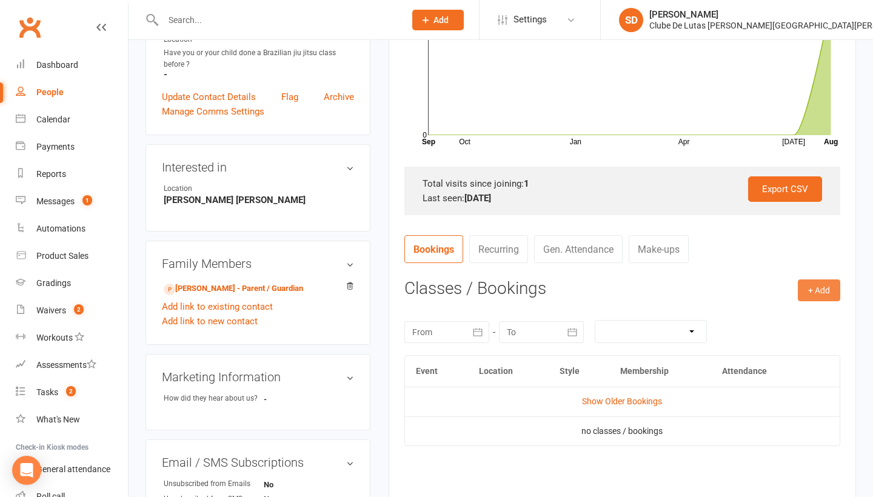
click at [822, 284] on button "+ Add" at bounding box center [819, 290] width 42 height 22
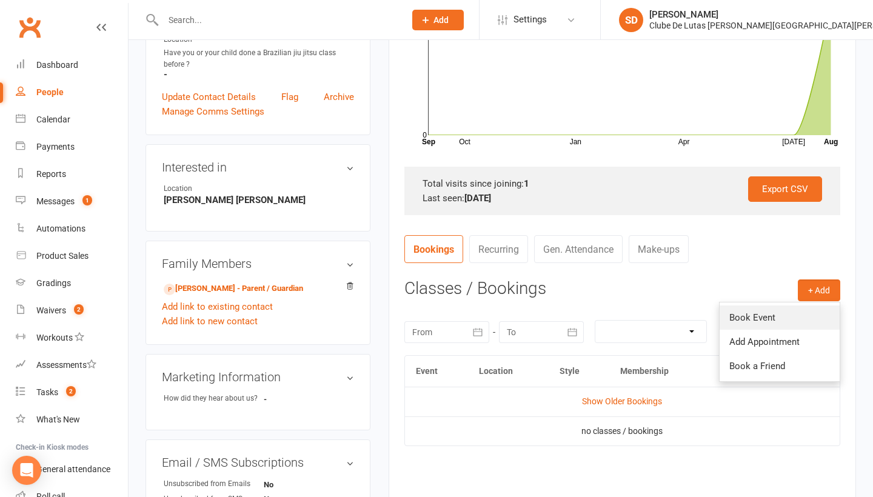
click at [783, 313] on link "Book Event" at bounding box center [780, 318] width 120 height 24
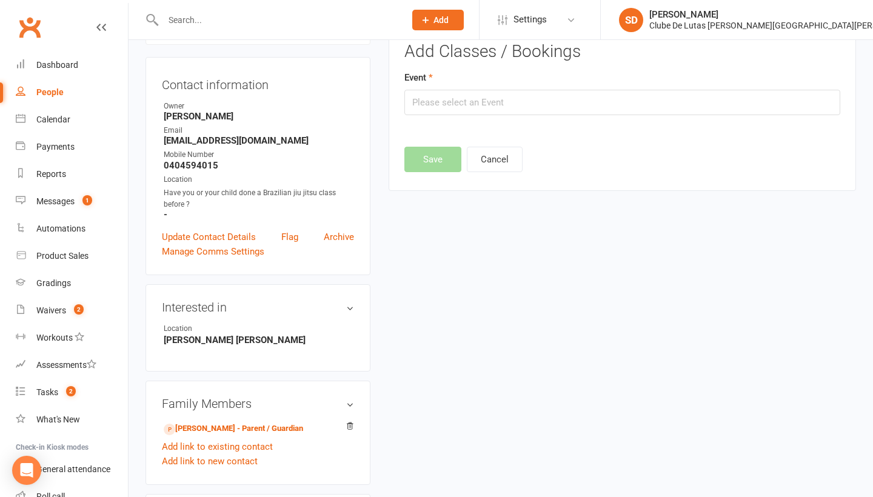
scroll to position [83, 0]
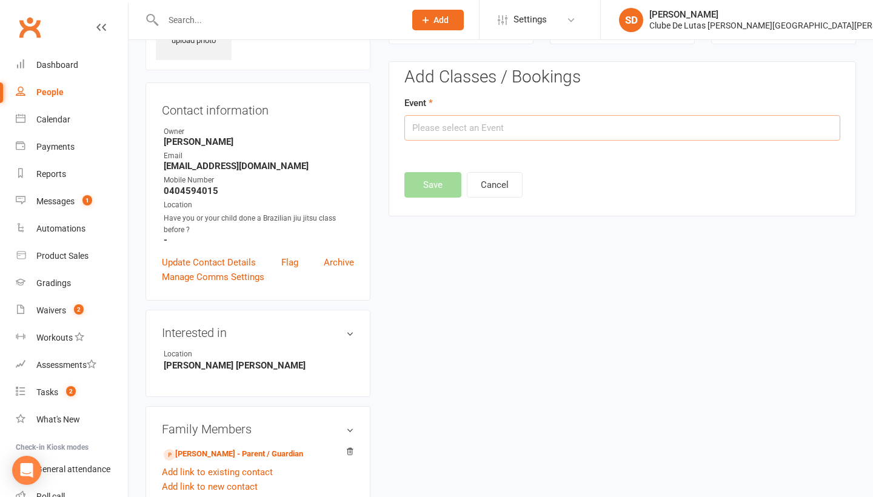
click at [657, 121] on input "text" at bounding box center [622, 127] width 436 height 25
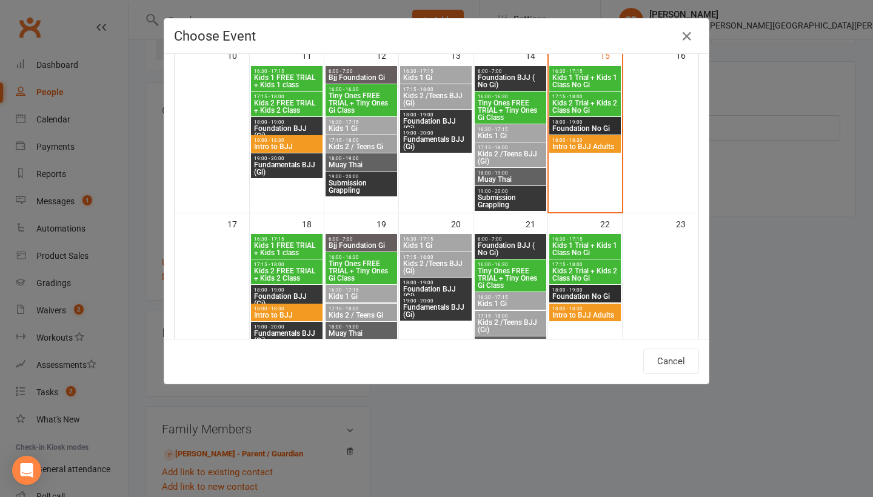
scroll to position [456, 0]
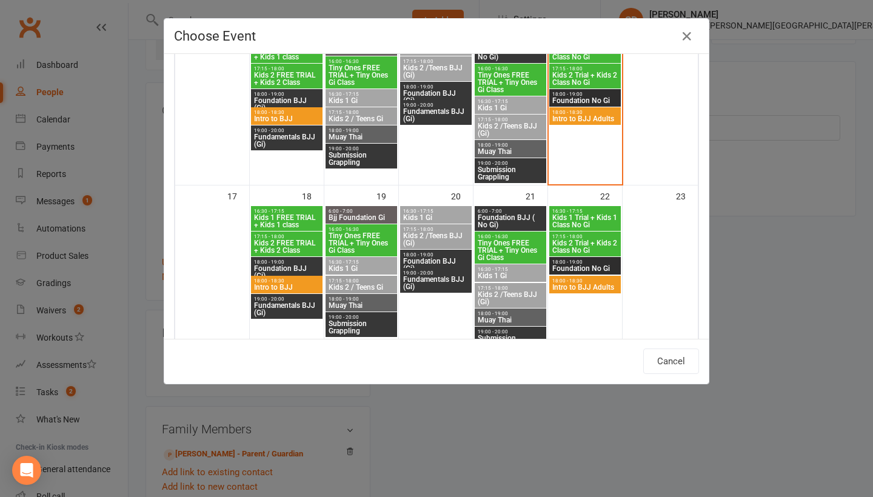
click at [499, 247] on span "Tiny Ones FREE TRIAL + Tiny Ones Gi Class" at bounding box center [510, 250] width 67 height 22
type input "Tiny Ones FREE TRIAL + Tiny Ones Gi Class - Aug 21, 2025 4:00:00 PM"
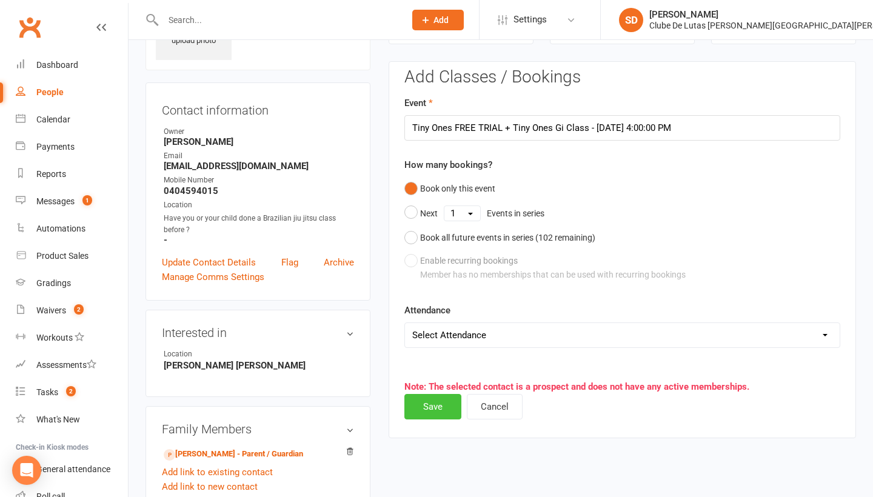
click at [422, 406] on button "Save" at bounding box center [432, 406] width 57 height 25
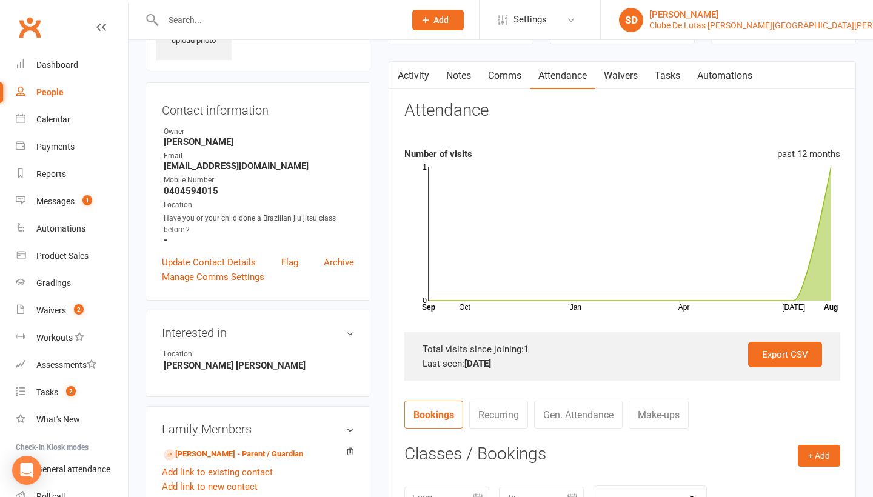
click at [802, 20] on div "Clube De Lutas Rouse Hill" at bounding box center [784, 25] width 270 height 11
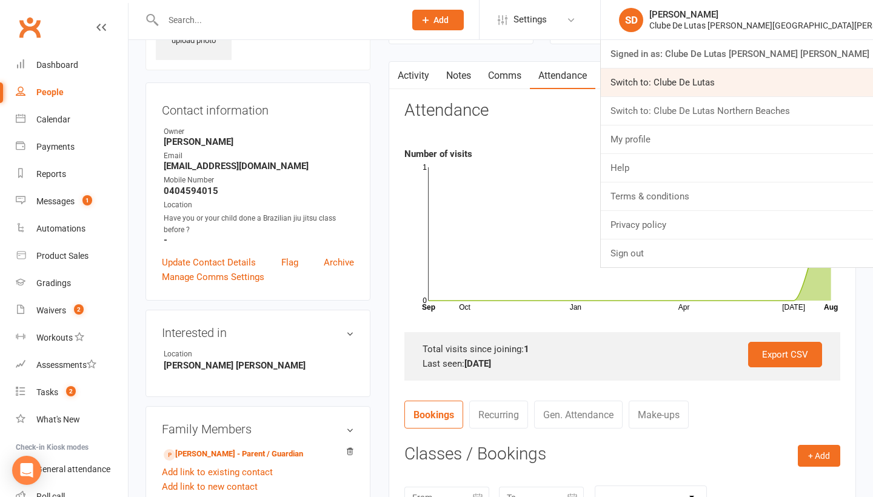
click at [795, 83] on link "Switch to: Clube De Lutas" at bounding box center [737, 82] width 272 height 28
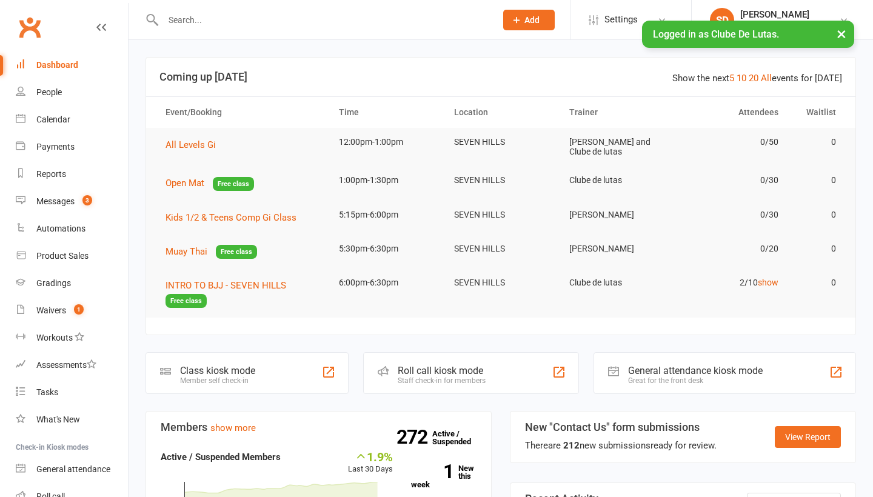
click at [233, 22] on input "text" at bounding box center [323, 20] width 328 height 17
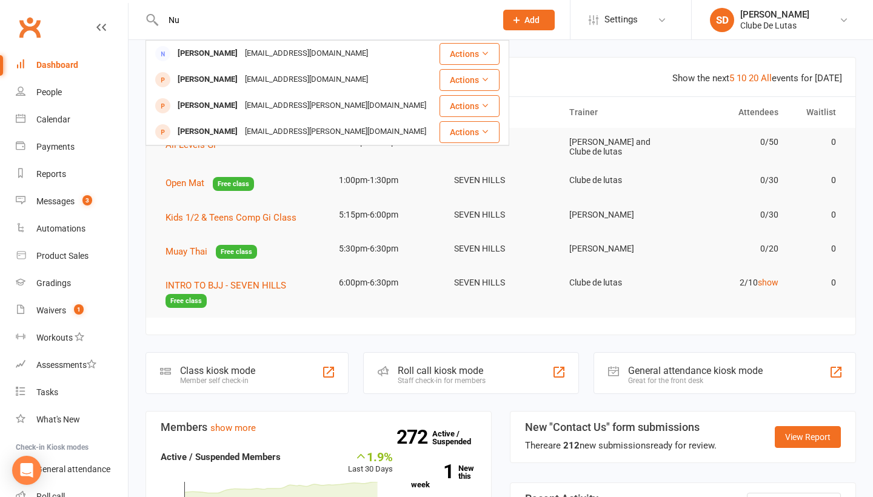
type input "N"
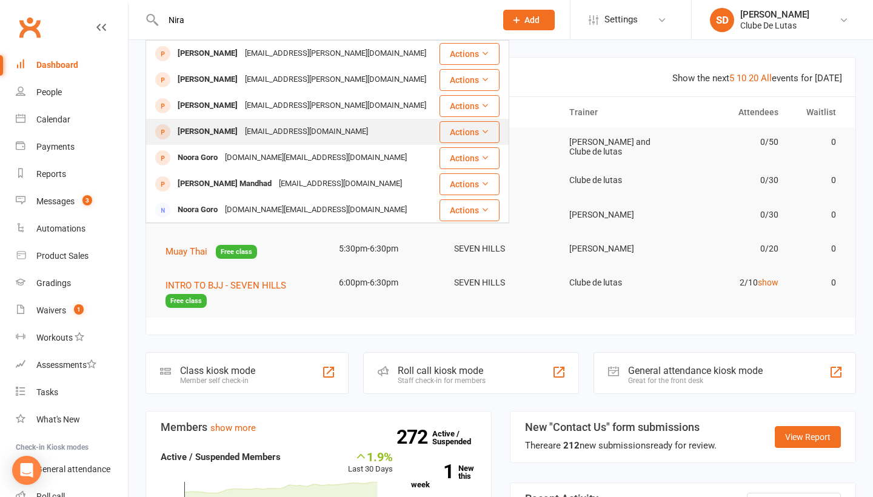
type input "Nira"
click at [224, 125] on div "[PERSON_NAME]" at bounding box center [207, 132] width 67 height 18
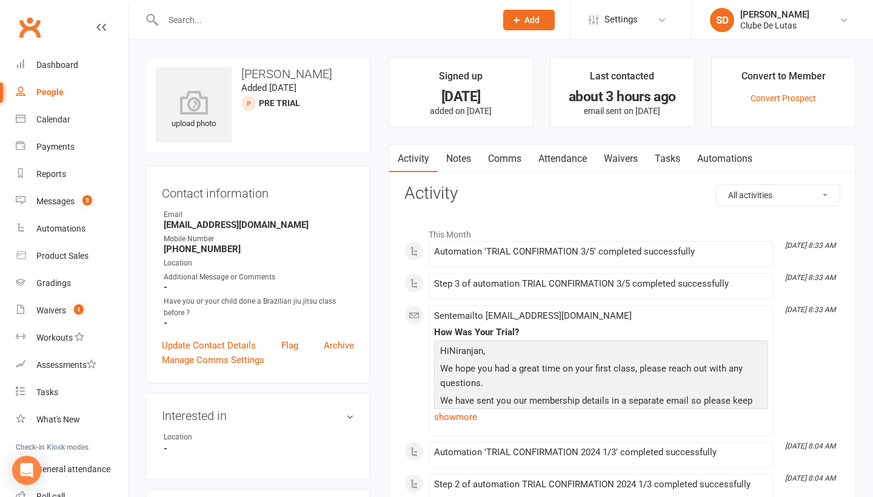
click at [558, 155] on link "Attendance" at bounding box center [562, 159] width 65 height 28
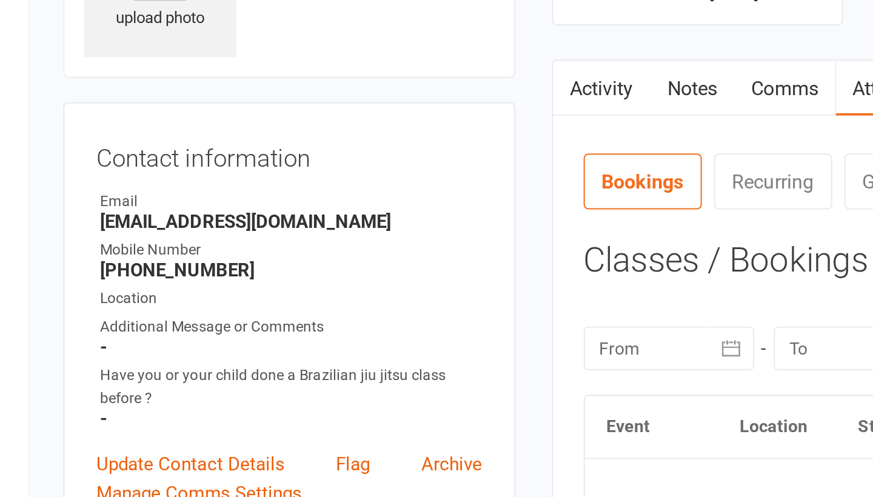
scroll to position [2, 0]
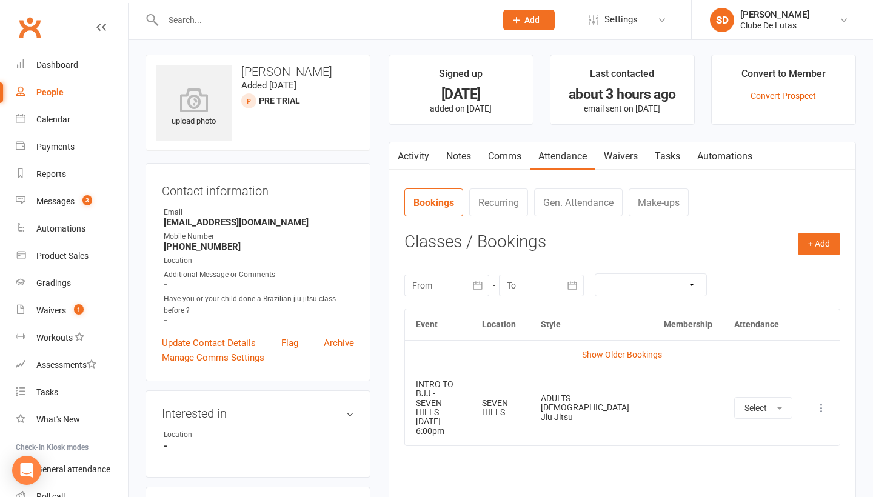
click at [238, 18] on input "text" at bounding box center [323, 20] width 328 height 17
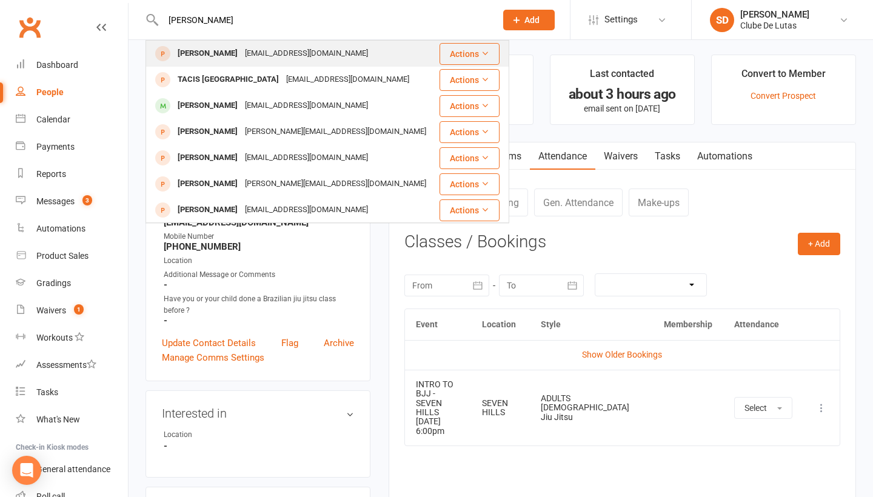
type input "[PERSON_NAME]"
click at [241, 56] on div "[EMAIL_ADDRESS][DOMAIN_NAME]" at bounding box center [306, 54] width 130 height 18
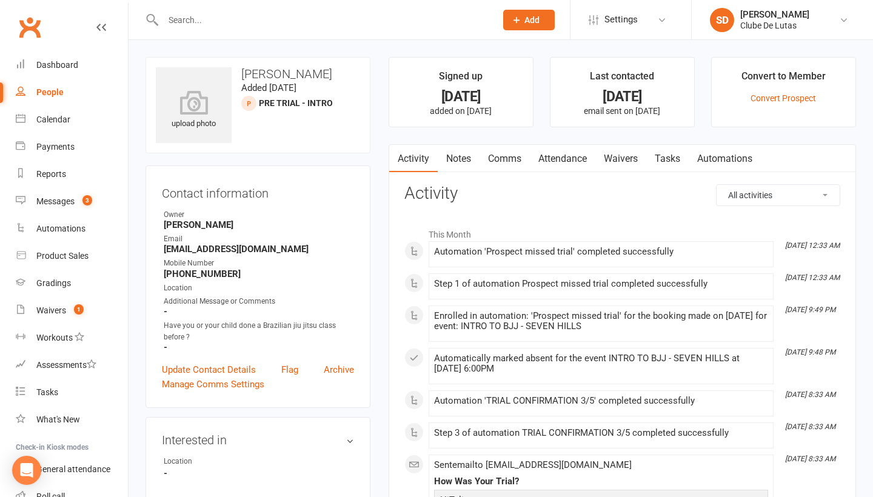
click at [556, 152] on link "Attendance" at bounding box center [562, 159] width 65 height 28
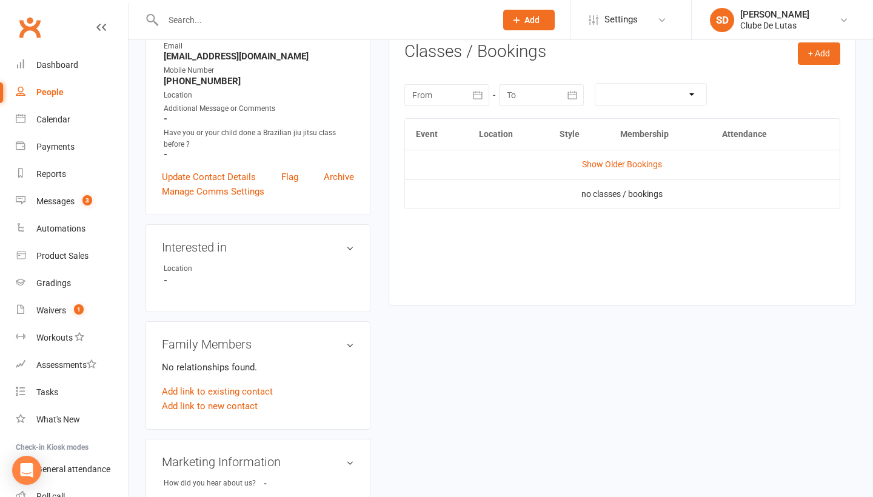
scroll to position [195, 0]
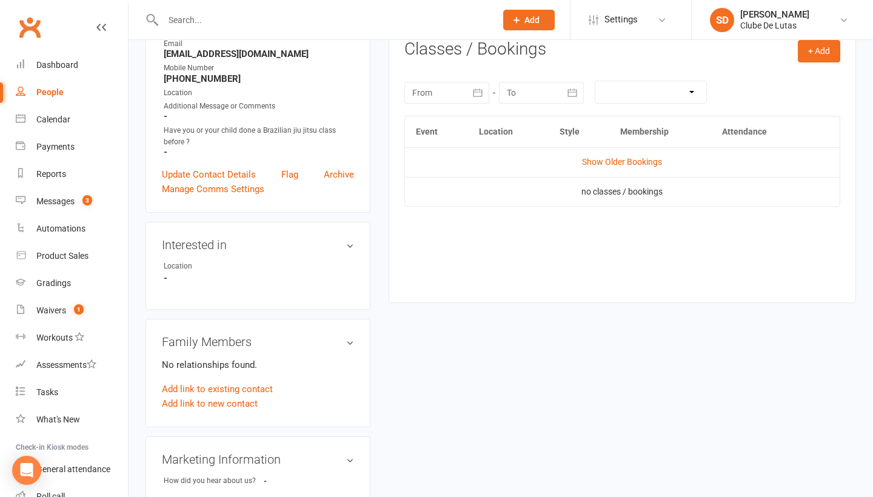
click at [604, 172] on td "Show Older Bookings" at bounding box center [622, 161] width 435 height 29
click at [603, 162] on link "Show Older Bookings" at bounding box center [622, 162] width 80 height 10
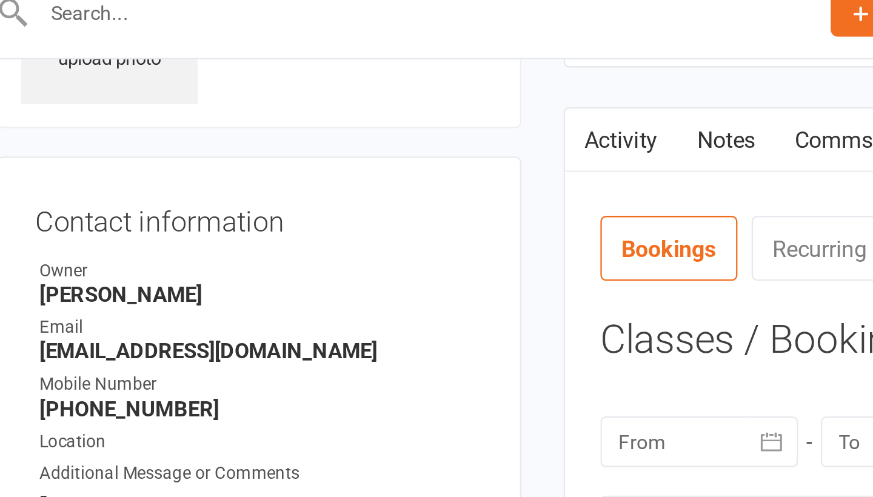
scroll to position [10, 0]
